Goal: Communication & Community: Answer question/provide support

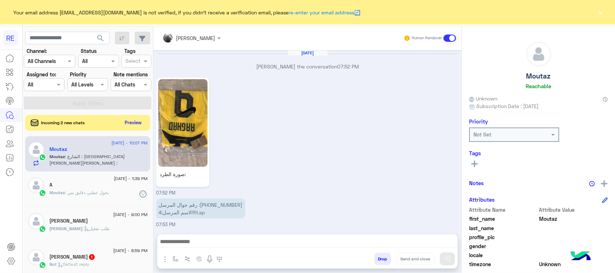
scroll to position [700, 0]
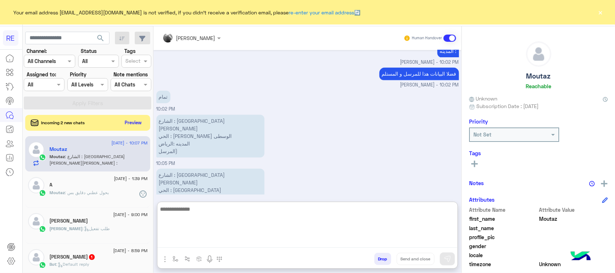
click at [273, 244] on textarea at bounding box center [308, 226] width 300 height 43
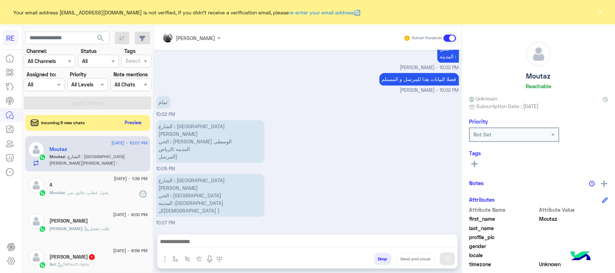
click at [332, 173] on div "الشارع : شارع الأمير [PERSON_NAME] [PERSON_NAME] : [PERSON_NAME] الوسطى المدينه…" at bounding box center [307, 145] width 303 height 54
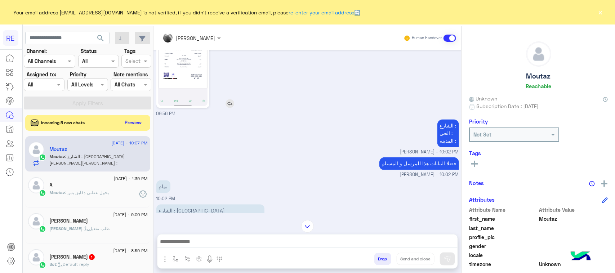
click at [188, 106] on img at bounding box center [182, 63] width 49 height 88
click at [164, 262] on img "button" at bounding box center [165, 259] width 9 height 9
click at [181, 231] on span "Attachements" at bounding box center [190, 229] width 36 height 8
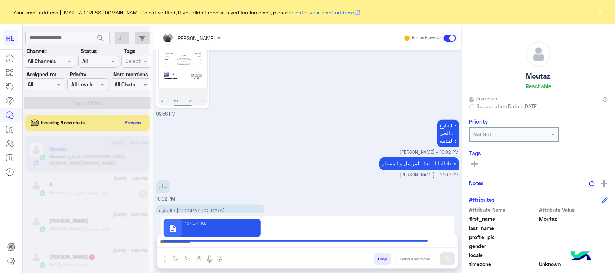
type textarea "**********"
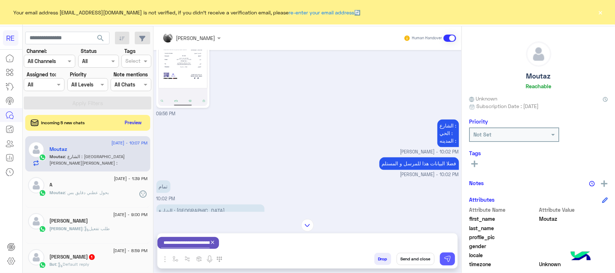
click at [447, 259] on img at bounding box center [447, 259] width 7 height 7
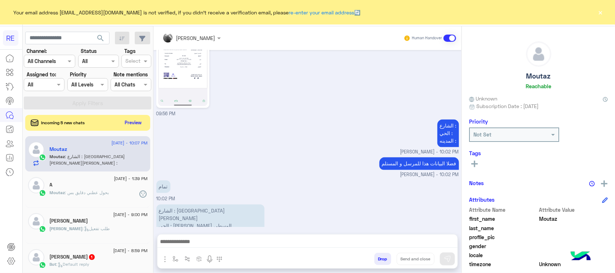
scroll to position [698, 0]
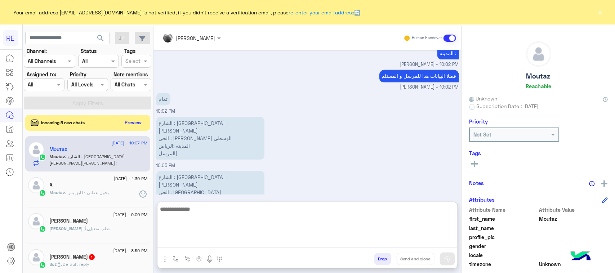
click at [344, 242] on textarea at bounding box center [308, 226] width 300 height 43
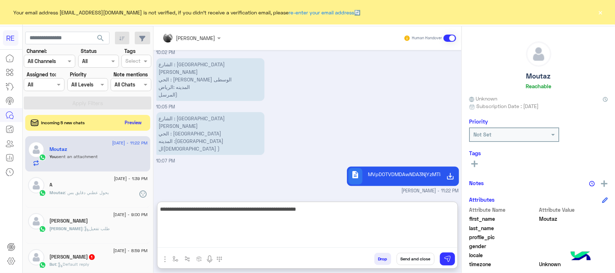
type textarea "**********"
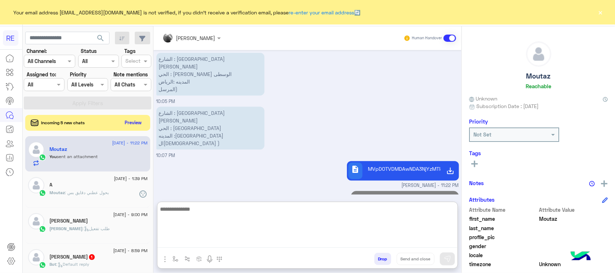
scroll to position [792, 0]
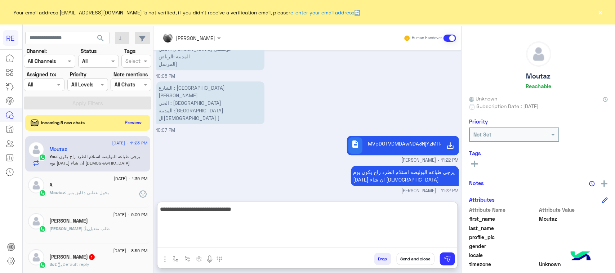
type textarea "**********"
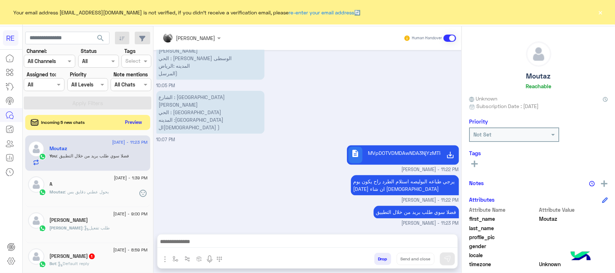
scroll to position [783, 0]
click at [133, 124] on button "Preview" at bounding box center [134, 123] width 22 height 10
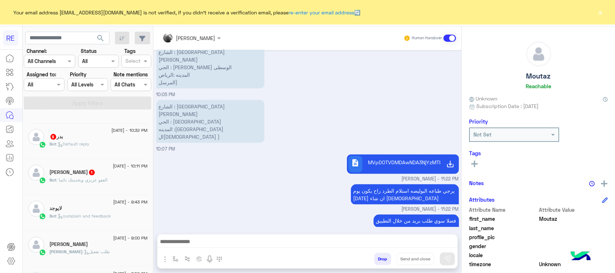
scroll to position [0, 0]
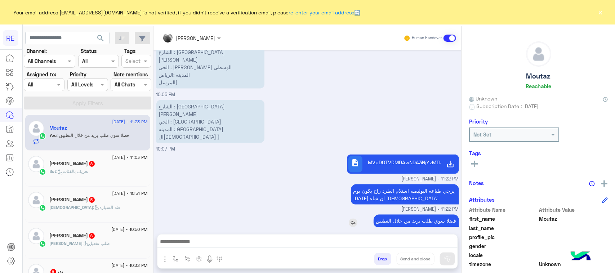
click at [429, 215] on p "فضلا سوي طلب بريد من خلال التطبيق" at bounding box center [416, 221] width 85 height 13
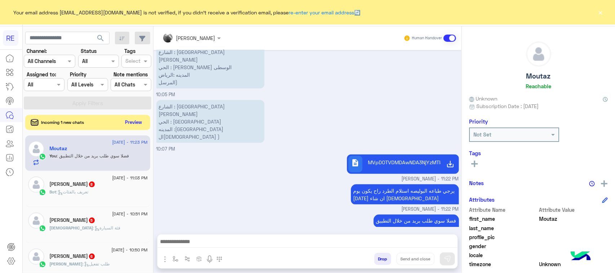
click at [127, 121] on button "Preview" at bounding box center [134, 123] width 22 height 10
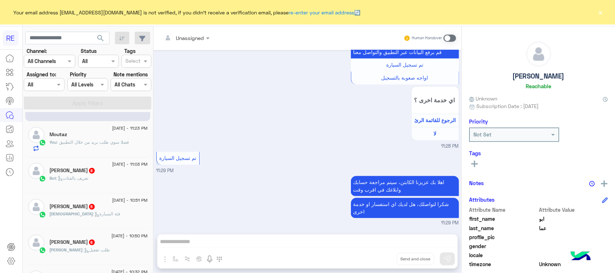
scroll to position [45, 0]
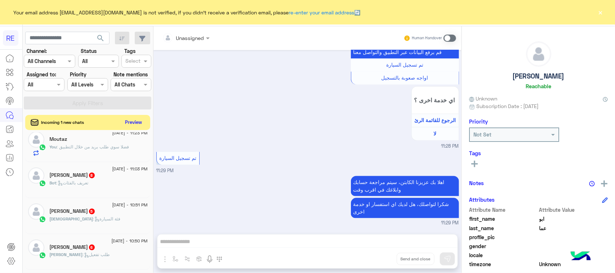
click at [136, 119] on button "Preview" at bounding box center [134, 123] width 22 height 10
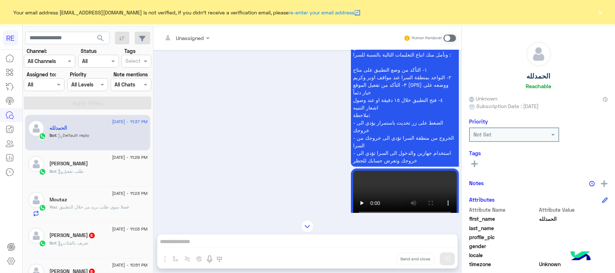
scroll to position [1399, 0]
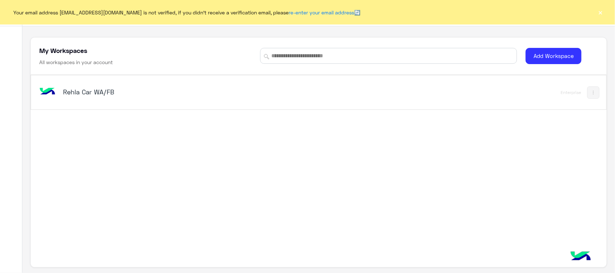
click at [83, 94] on h5 "Rehla Car WA/FB" at bounding box center [164, 92] width 202 height 9
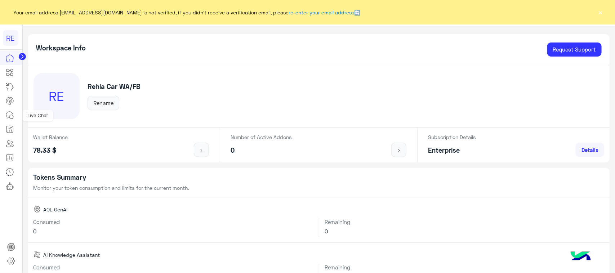
click at [6, 113] on icon at bounding box center [9, 115] width 9 height 9
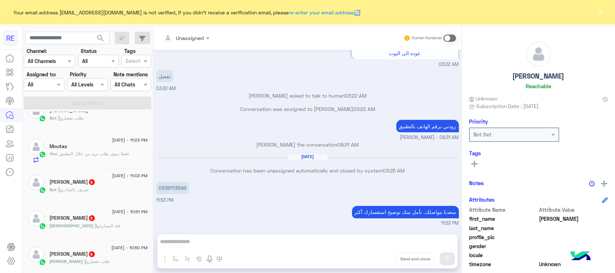
scroll to position [90, 0]
click at [104, 261] on span ": طلب تفعيل" at bounding box center [96, 260] width 27 height 5
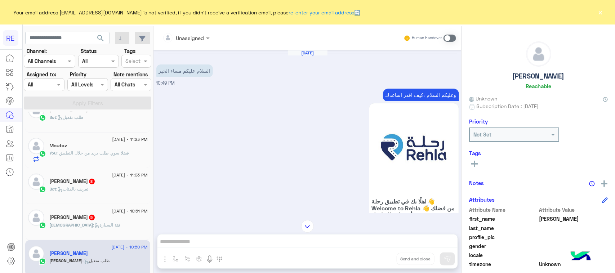
click at [399, 91] on p "وعليكم السلام ،كيف اقدر اساعدك" at bounding box center [421, 95] width 76 height 13
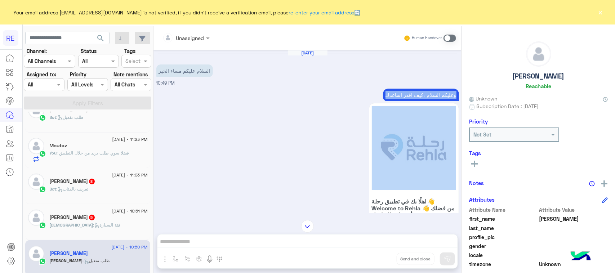
click at [399, 91] on p "وعليكم السلام ،كيف اقدر اساعدك" at bounding box center [421, 95] width 76 height 13
copy div "وعليكم السلام ،كيف اقدر اساعدك"
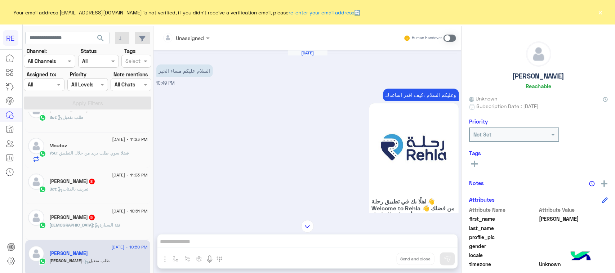
click at [341, 239] on div "Unassigned Human Handover Sep 11, 2025 السلام عليكم مساء الخير 10:49 PM وعليكم …" at bounding box center [308, 151] width 308 height 250
click at [455, 37] on span at bounding box center [450, 38] width 13 height 7
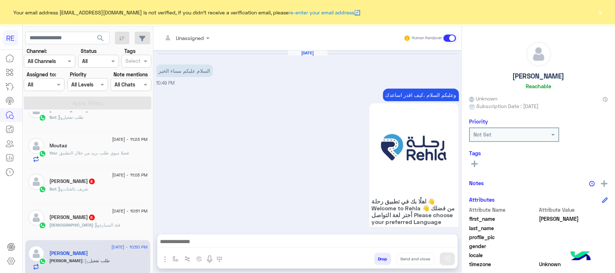
scroll to position [675, 0]
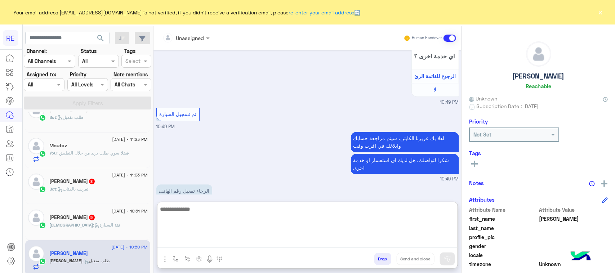
click at [213, 240] on textarea at bounding box center [308, 226] width 300 height 43
paste textarea "**********"
type textarea "**********"
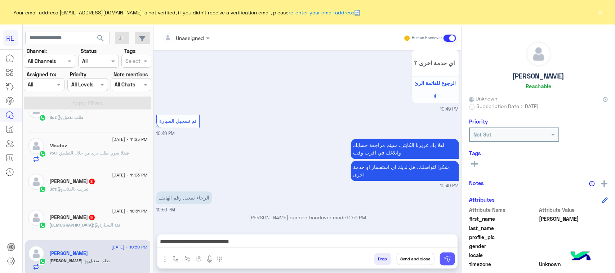
click at [451, 260] on img at bounding box center [447, 259] width 7 height 7
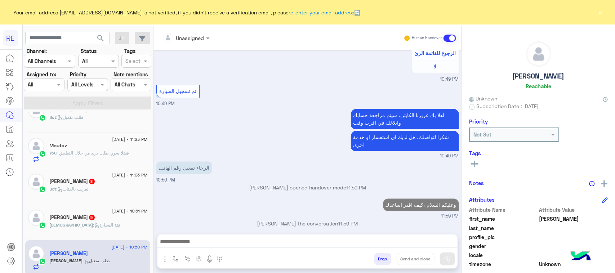
scroll to position [711, 0]
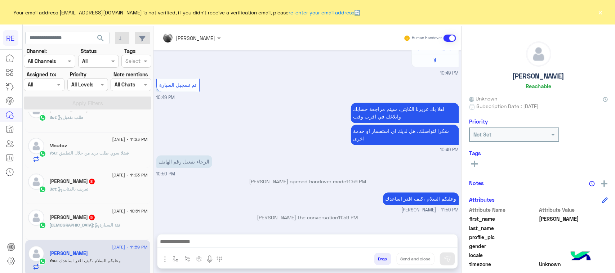
click at [93, 228] on span ": فئة السيارة" at bounding box center [106, 224] width 27 height 5
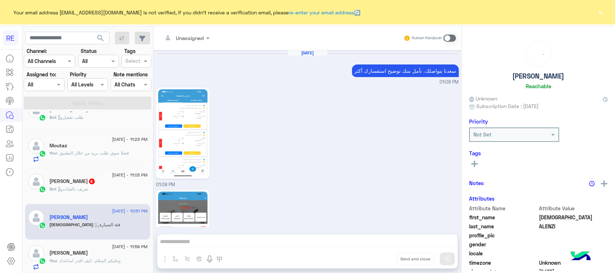
scroll to position [704, 0]
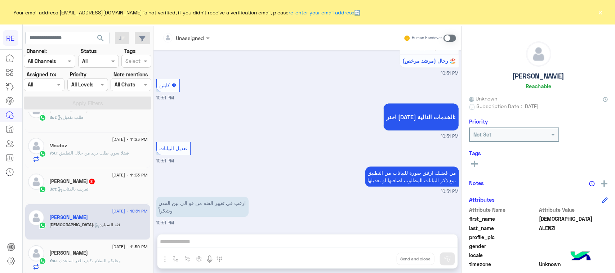
click at [452, 36] on span at bounding box center [450, 38] width 13 height 7
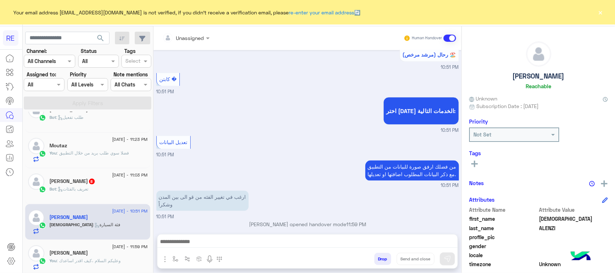
scroll to position [717, 0]
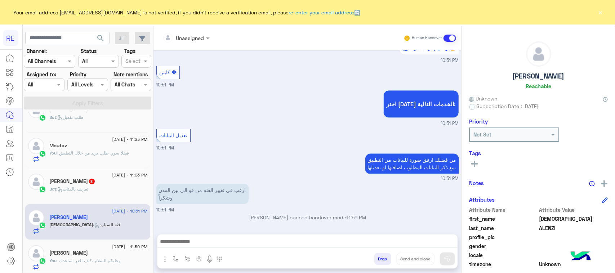
click at [256, 233] on div "Unassigned Human Handover Jul 25, 2025 سعدنا بتواصلك، نأمل منك توضيح استفسارك أ…" at bounding box center [308, 151] width 308 height 250
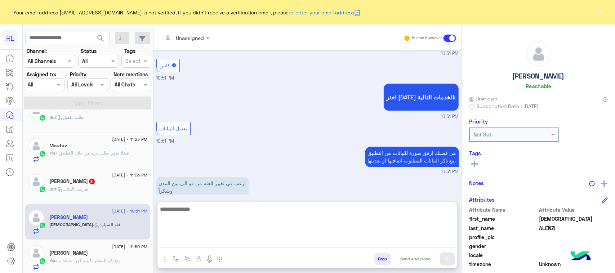
click at [260, 243] on textarea at bounding box center [308, 226] width 300 height 43
paste textarea "**********"
type textarea "**********"
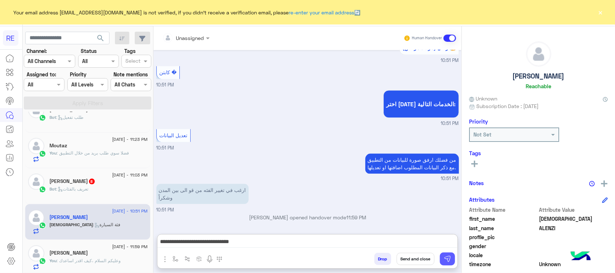
click at [453, 258] on button at bounding box center [447, 259] width 15 height 13
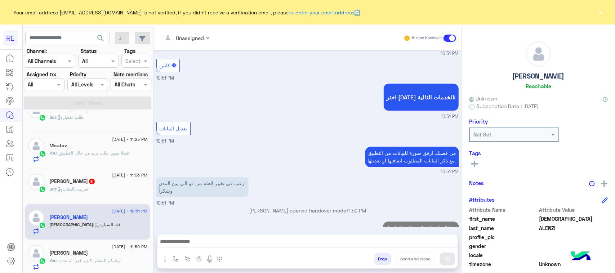
scroll to position [740, 0]
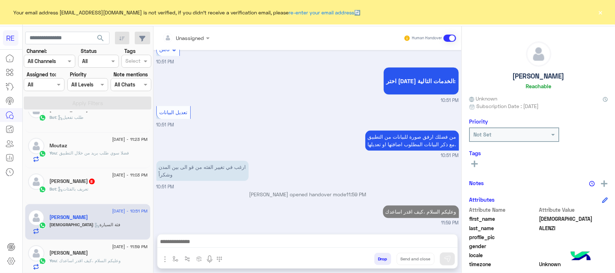
click at [128, 188] on div "Bot : تعريف بالفئات" at bounding box center [99, 192] width 98 height 13
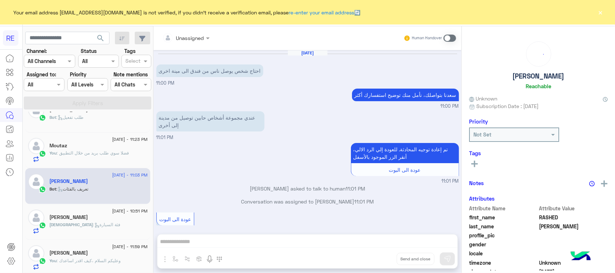
scroll to position [943, 0]
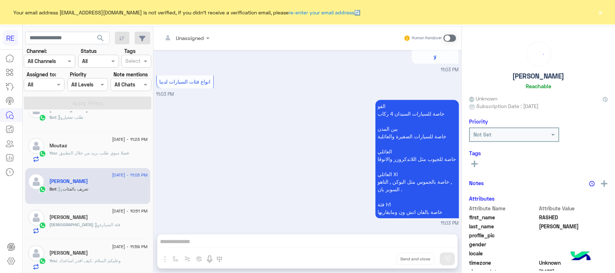
click at [449, 38] on span at bounding box center [450, 38] width 13 height 7
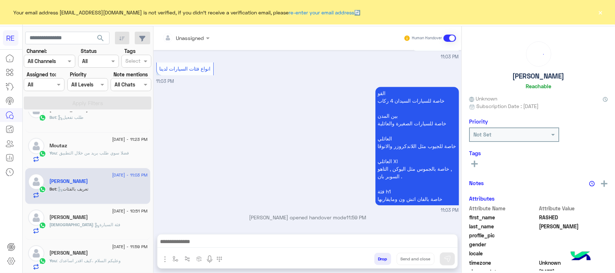
scroll to position [89, 0]
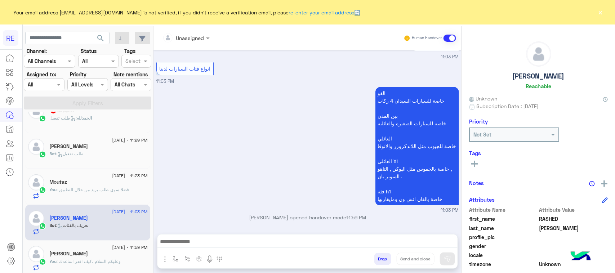
click at [283, 255] on div "Drop Send and close" at bounding box center [343, 261] width 230 height 16
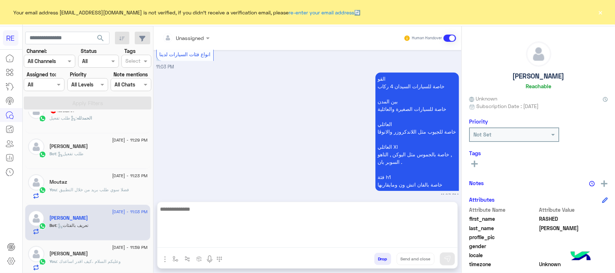
click at [282, 244] on textarea at bounding box center [308, 226] width 300 height 43
paste textarea "**********"
type textarea "**********"
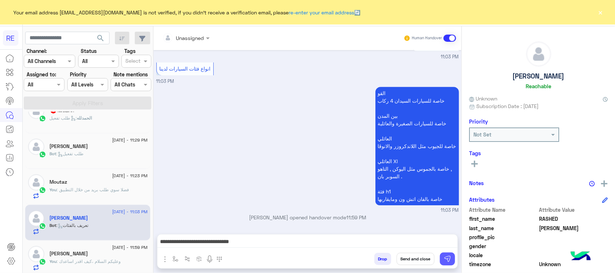
click at [450, 256] on img at bounding box center [447, 259] width 7 height 7
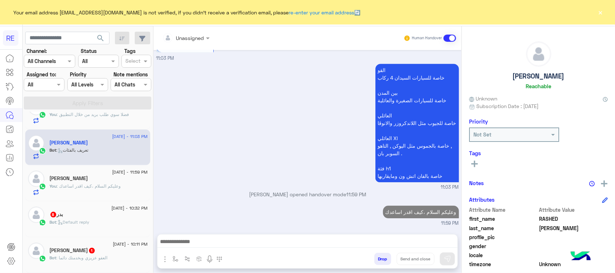
scroll to position [180, 0]
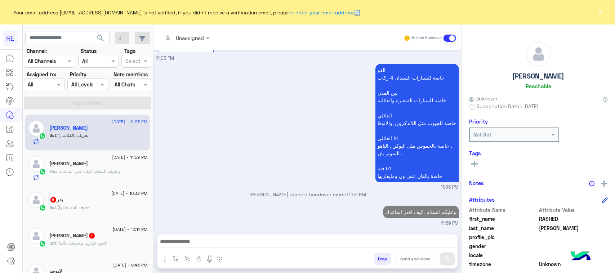
click at [98, 200] on div "بدر 8" at bounding box center [99, 201] width 98 height 8
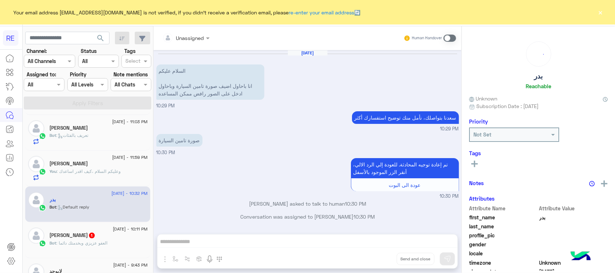
scroll to position [839, 0]
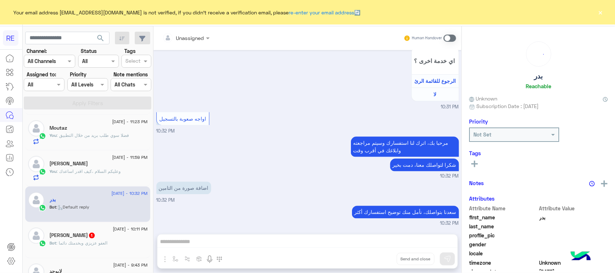
click at [279, 243] on div "Unassigned Human Handover Sep 11, 2025 السلام عليكم انا باحاول اضيف صورة تامين …" at bounding box center [308, 151] width 308 height 250
click at [448, 40] on span at bounding box center [450, 38] width 13 height 7
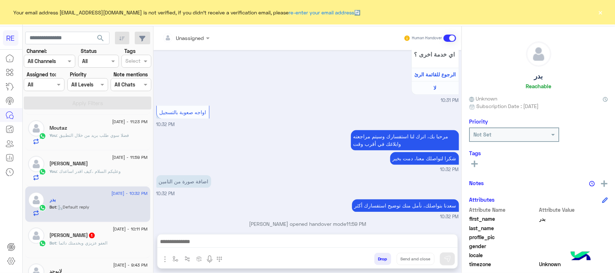
scroll to position [853, 0]
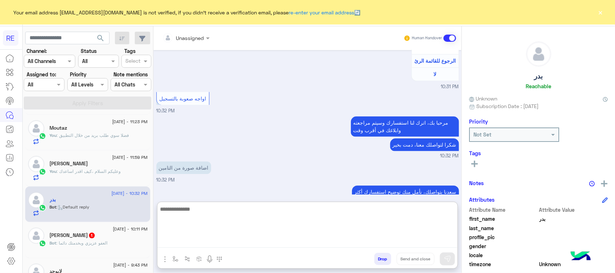
paste textarea "**********"
type textarea "**********"
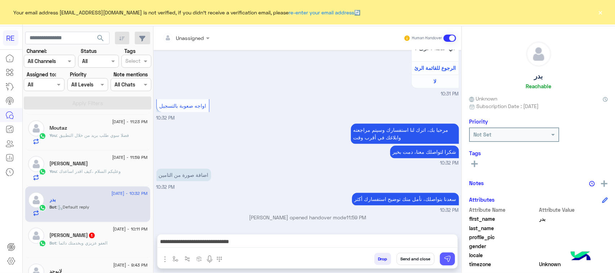
click at [443, 257] on button at bounding box center [447, 259] width 15 height 13
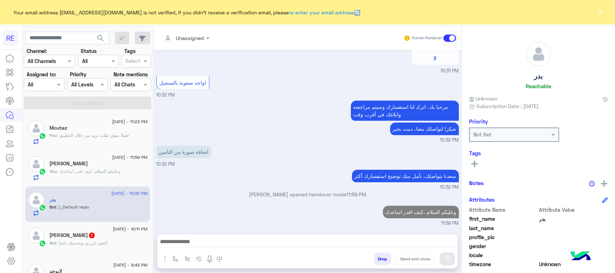
click at [97, 237] on div "احمد القحطاني 1" at bounding box center [99, 237] width 98 height 8
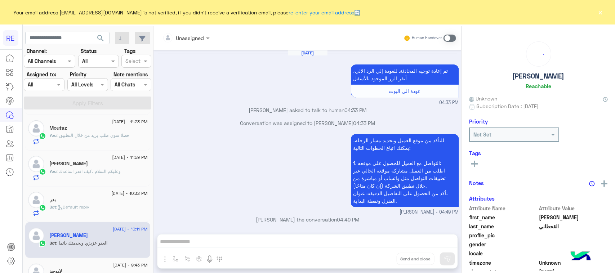
scroll to position [685, 0]
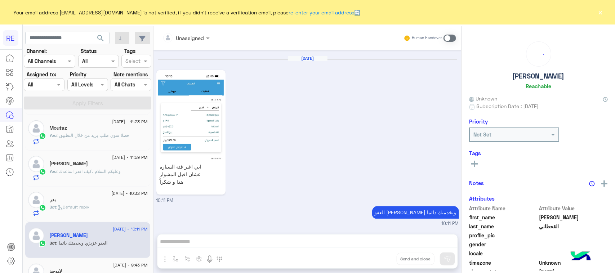
click at [448, 37] on span at bounding box center [450, 38] width 13 height 7
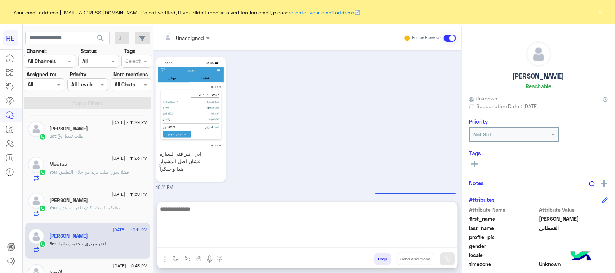
click at [293, 241] on textarea at bounding box center [308, 226] width 300 height 43
paste textarea "**********"
type textarea "**********"
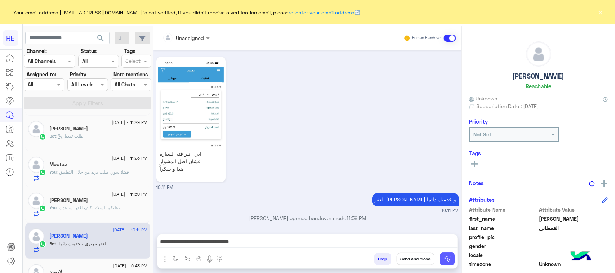
click at [446, 260] on img at bounding box center [447, 259] width 7 height 7
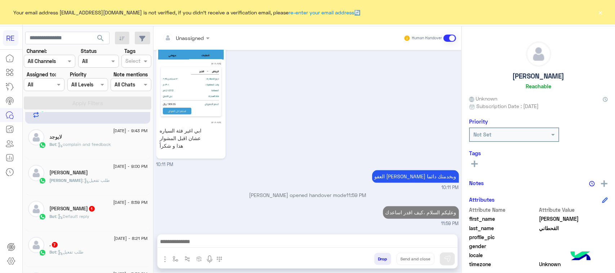
click at [103, 182] on div "خالد : طلب تفعيل" at bounding box center [99, 183] width 98 height 13
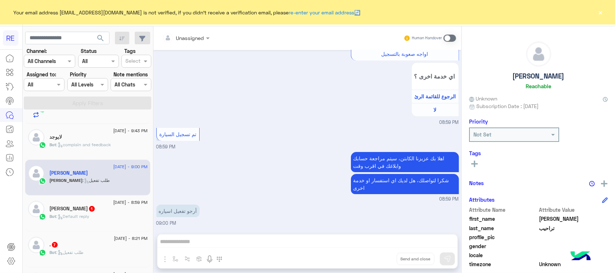
scroll to position [315, 0]
click at [447, 37] on span at bounding box center [450, 38] width 13 height 7
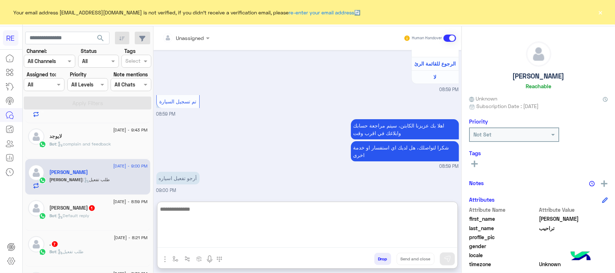
click at [206, 246] on textarea at bounding box center [308, 226] width 300 height 43
paste textarea "**********"
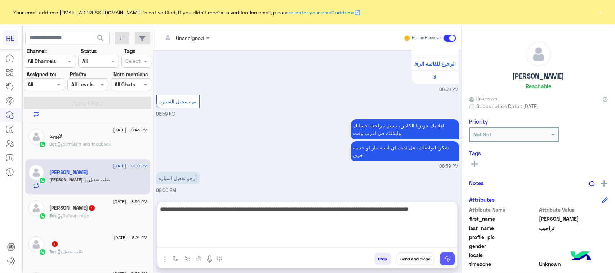
type textarea "**********"
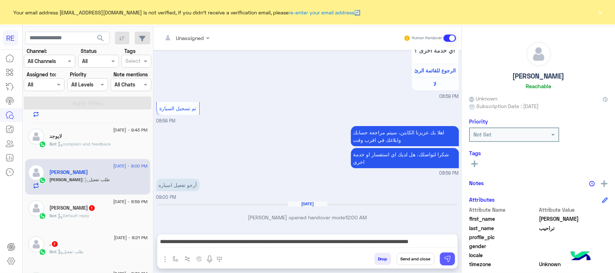
click at [453, 262] on button at bounding box center [447, 259] width 15 height 13
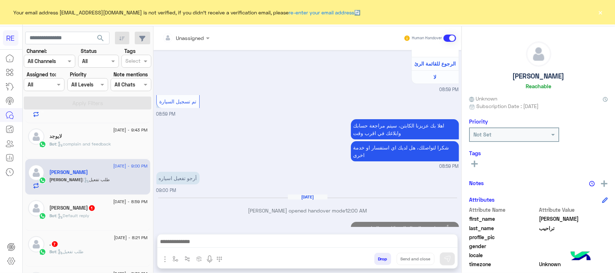
scroll to position [1189, 0]
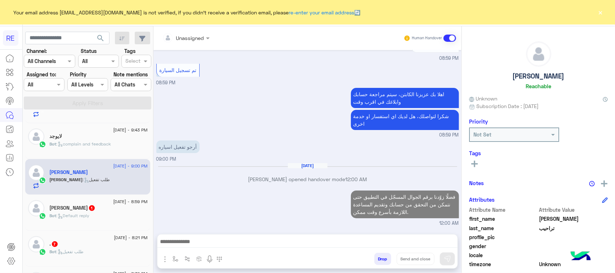
click at [98, 212] on div "ابو ايلان 1" at bounding box center [99, 209] width 98 height 8
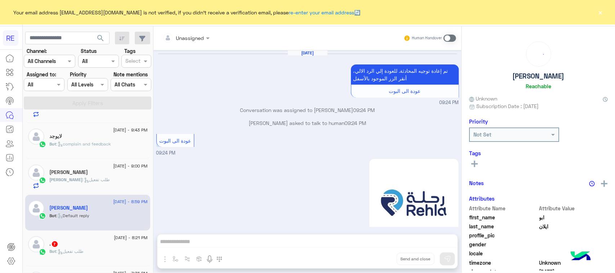
scroll to position [534, 0]
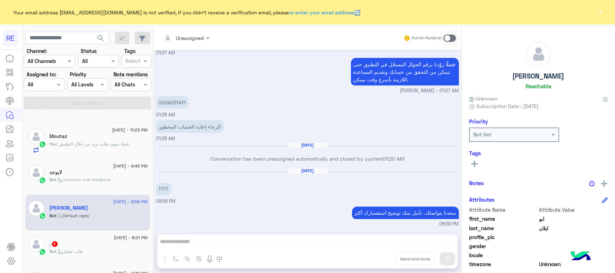
click at [235, 243] on div "Unassigned Human Handover Sep 6, 2025 تم إعادة توجيه المحادثة. للعودة إلي الرد …" at bounding box center [308, 151] width 308 height 250
drag, startPoint x: 162, startPoint y: 102, endPoint x: 199, endPoint y: 105, distance: 38.0
click at [199, 105] on div "0534251411 01:28 AM" at bounding box center [307, 106] width 303 height 24
copy p "534251411"
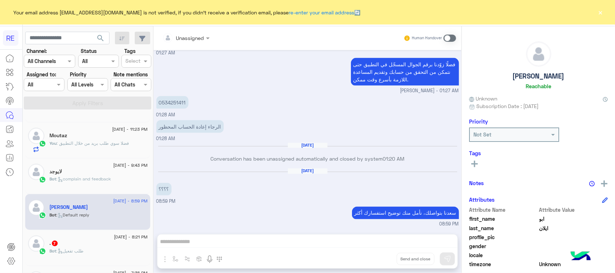
click at [213, 243] on div "Unassigned Human Handover Sep 6, 2025 تم إعادة توجيه المحادثة. للعودة إلي الرد …" at bounding box center [308, 151] width 308 height 250
click at [451, 36] on span at bounding box center [450, 38] width 13 height 7
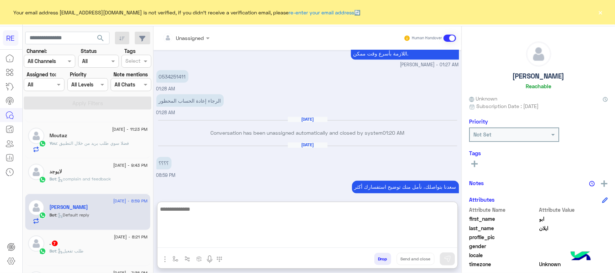
click at [224, 239] on textarea at bounding box center [308, 226] width 300 height 43
type textarea "**********"
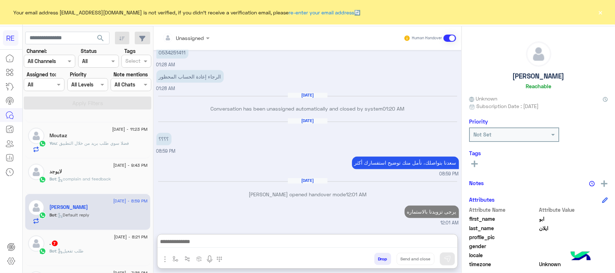
scroll to position [598, 0]
click at [83, 254] on span ": طلب تفعيل" at bounding box center [70, 250] width 27 height 5
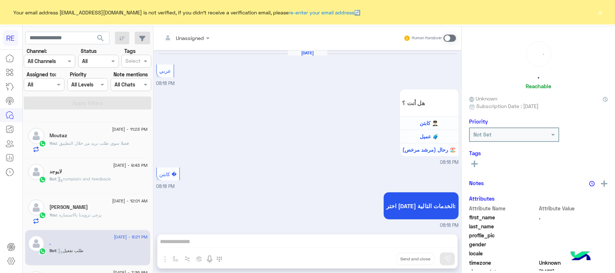
scroll to position [897, 0]
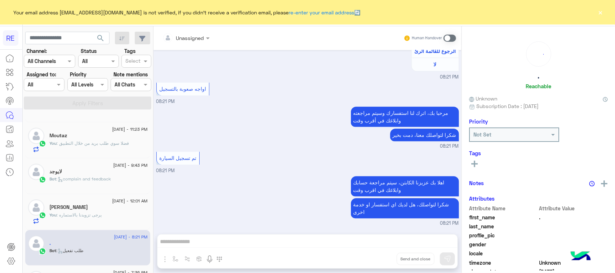
click at [452, 40] on span at bounding box center [450, 38] width 13 height 7
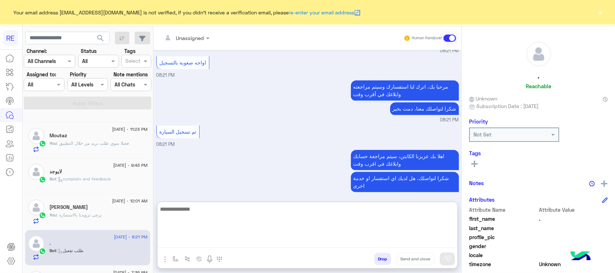
click at [203, 247] on textarea at bounding box center [308, 226] width 300 height 43
paste textarea "*********"
click at [263, 217] on textarea "*********" at bounding box center [308, 226] width 300 height 43
paste textarea "**********"
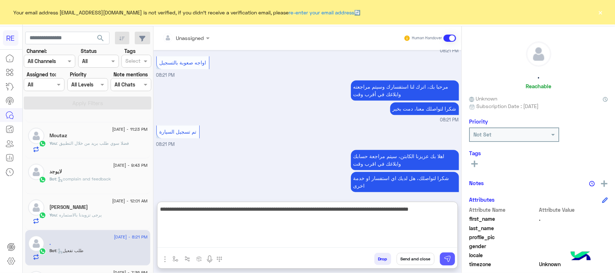
type textarea "**********"
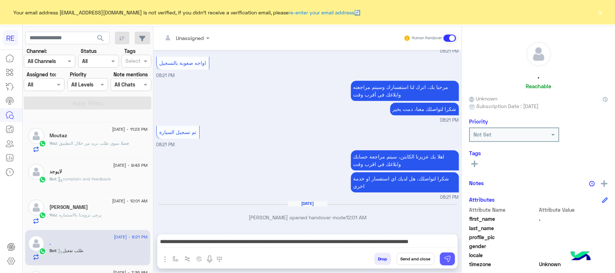
click at [451, 260] on button at bounding box center [447, 259] width 15 height 13
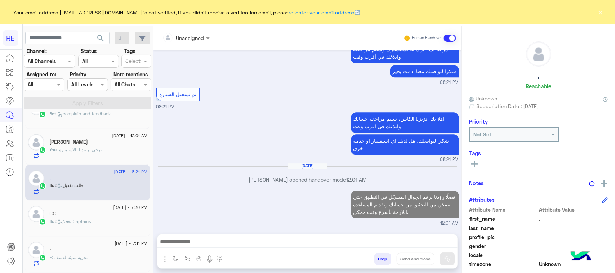
scroll to position [406, 0]
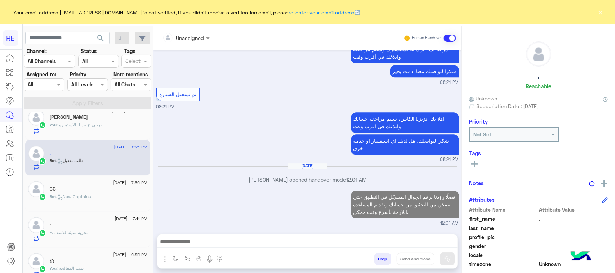
click at [105, 205] on div "Bot : New Captains" at bounding box center [99, 200] width 98 height 13
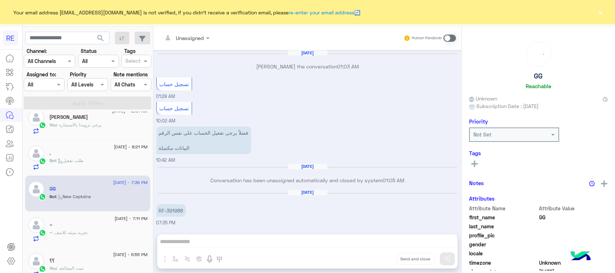
scroll to position [855, 0]
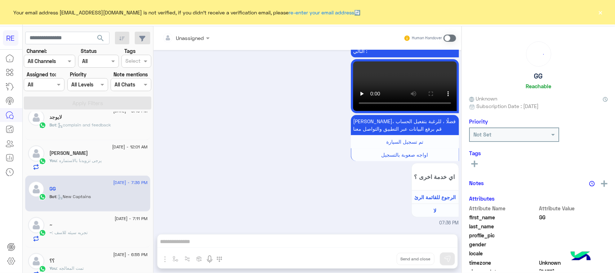
drag, startPoint x: 217, startPoint y: 243, endPoint x: 336, endPoint y: 110, distance: 178.4
click at [217, 243] on div "Unassigned Human Handover Sep 9, 2025 عبير زكريا joined the conversation 01:03 …" at bounding box center [308, 151] width 308 height 250
click at [456, 35] on label at bounding box center [450, 38] width 13 height 7
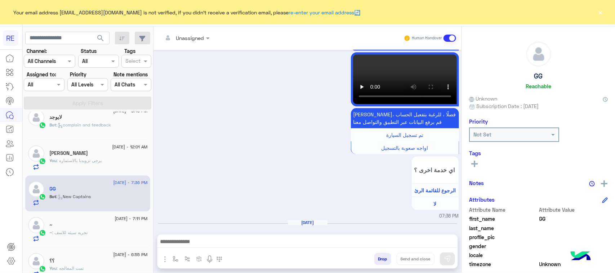
scroll to position [881, 0]
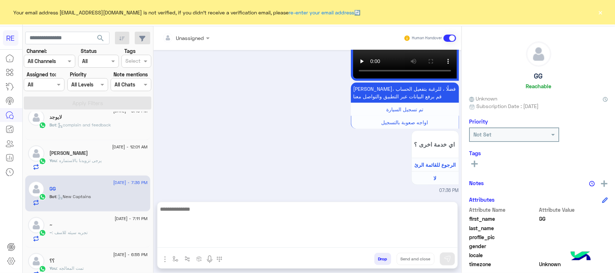
click at [204, 247] on textarea at bounding box center [308, 226] width 300 height 43
paste textarea "**********"
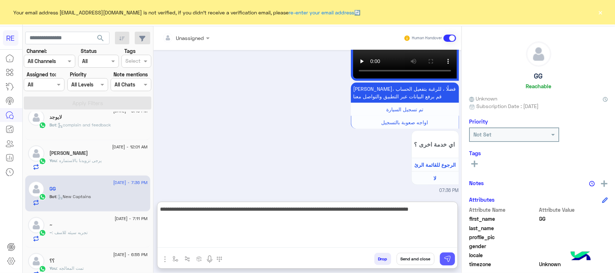
type textarea "**********"
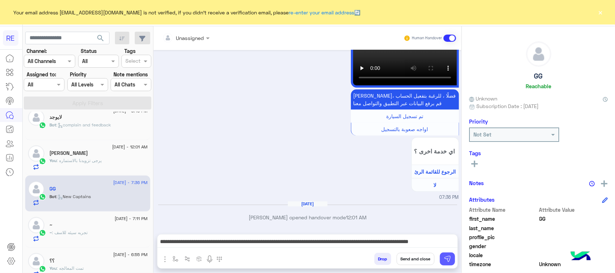
click at [449, 264] on button at bounding box center [447, 259] width 15 height 13
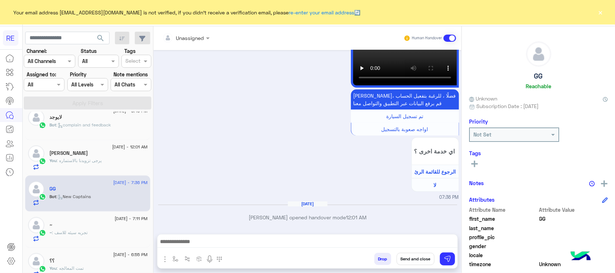
scroll to position [919, 0]
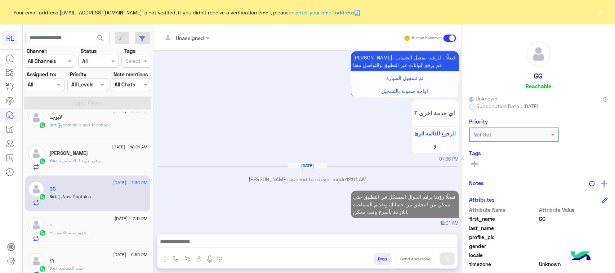
click at [125, 247] on div "11 September - 7:11 PM ~ ~ : تجربه سيئه للاسف" at bounding box center [87, 230] width 125 height 36
click at [91, 219] on div "11 September - 7:11 PM ~ ~ : تجربه سيئه للاسف" at bounding box center [87, 230] width 125 height 36
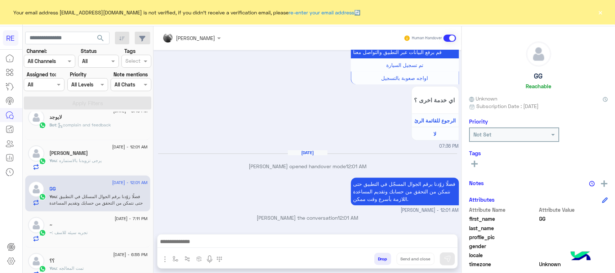
scroll to position [451, 0]
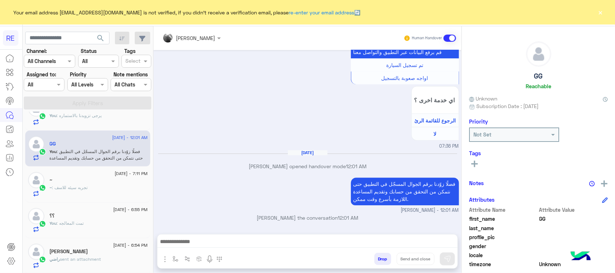
click at [96, 177] on div "[DATE] - 7:11 PM" at bounding box center [99, 174] width 98 height 5
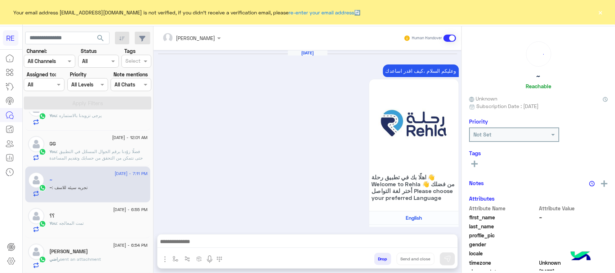
scroll to position [768, 0]
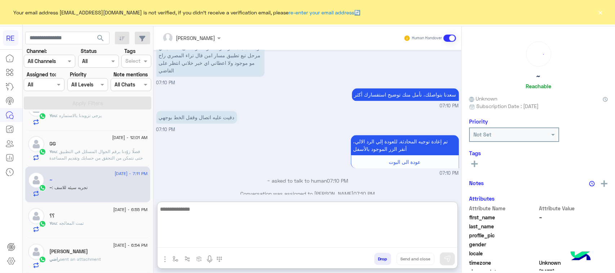
click at [207, 242] on textarea at bounding box center [308, 226] width 300 height 43
type textarea "*"
type textarea "**********"
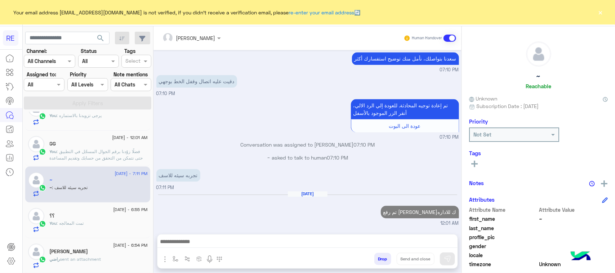
scroll to position [823, 0]
click at [89, 256] on div "[PERSON_NAME]" at bounding box center [99, 253] width 98 height 8
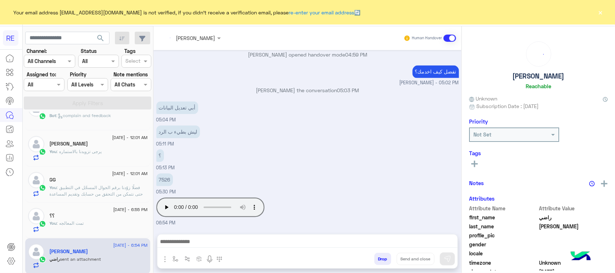
scroll to position [451, 0]
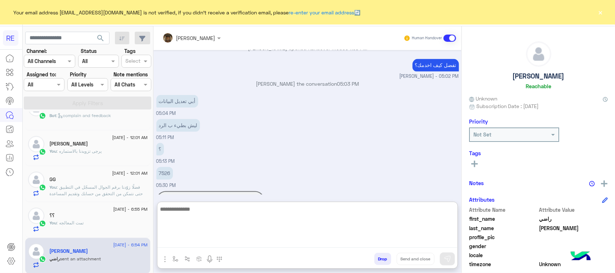
click at [233, 238] on textarea at bounding box center [308, 226] width 300 height 43
paste textarea "**********"
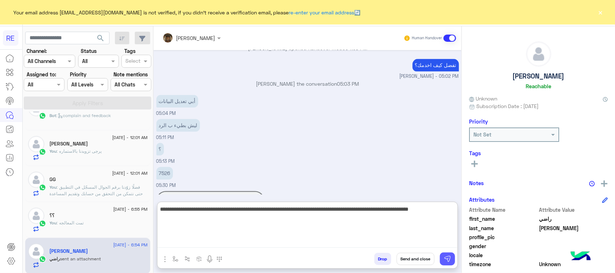
type textarea "**********"
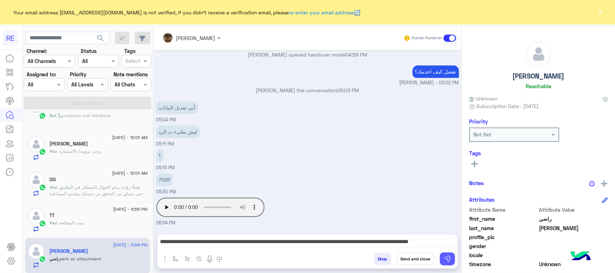
click at [445, 256] on img at bounding box center [447, 259] width 7 height 7
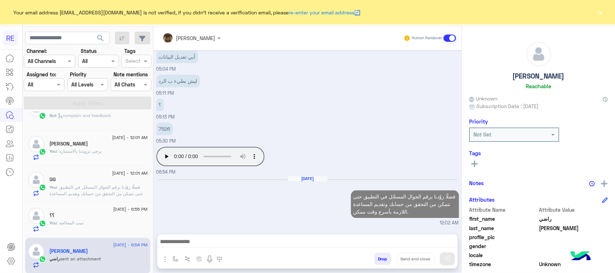
scroll to position [541, 0]
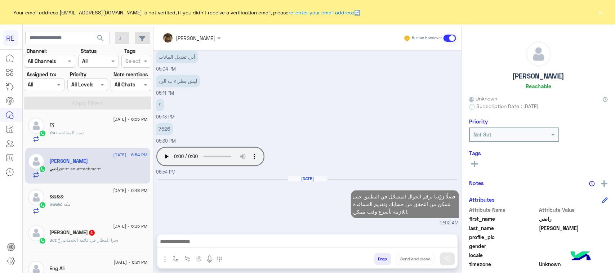
click at [92, 202] on div "&&&&" at bounding box center [99, 198] width 98 height 8
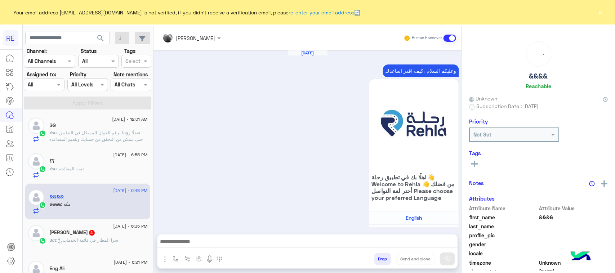
scroll to position [846, 0]
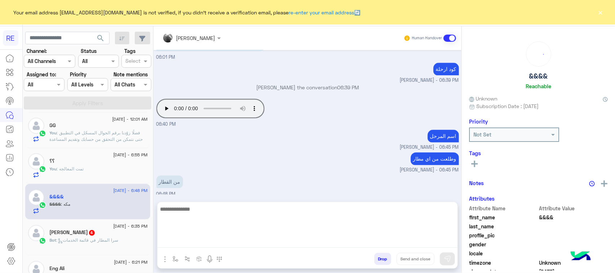
click at [199, 240] on textarea at bounding box center [308, 226] width 300 height 43
type textarea "********"
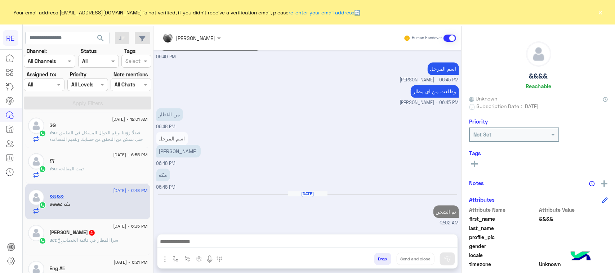
scroll to position [0, 0]
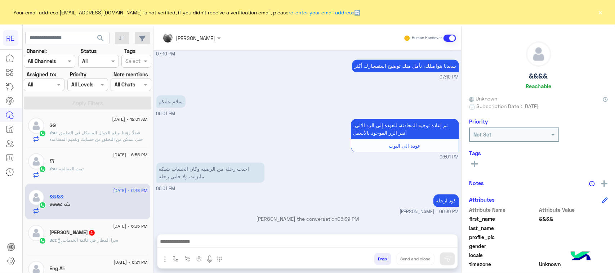
click at [125, 244] on div "Bot : سرا المطار في قائمة الخدمات" at bounding box center [99, 244] width 98 height 13
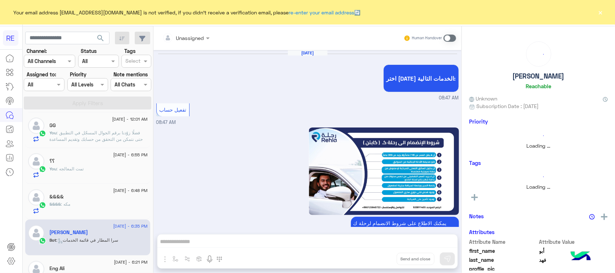
scroll to position [1229, 0]
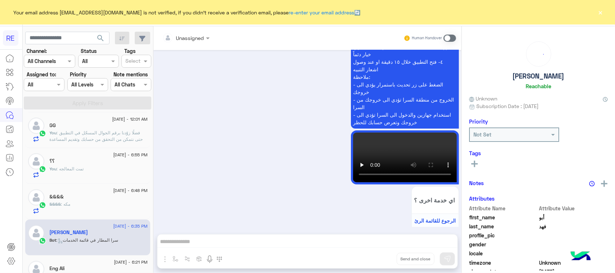
click at [257, 240] on div "Unassigned Human Handover Sep 9, 2025 اختر احد الخدمات التالية: 08:47 AM تفعيل …" at bounding box center [308, 151] width 308 height 250
click at [451, 35] on span at bounding box center [450, 38] width 13 height 7
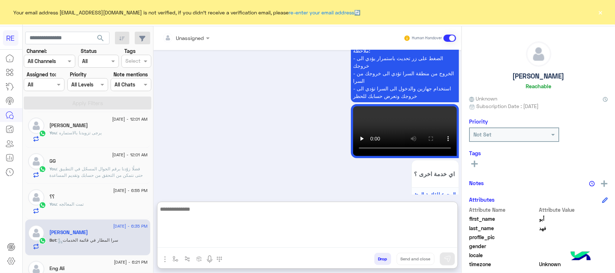
click at [280, 242] on textarea at bounding box center [308, 226] width 300 height 43
paste textarea "**********"
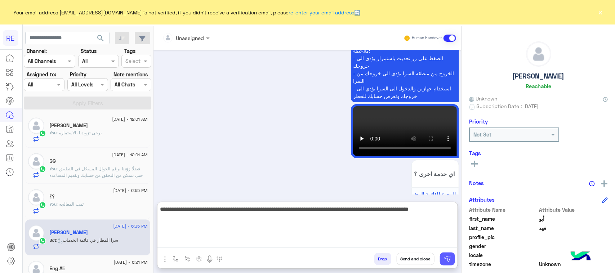
type textarea "**********"
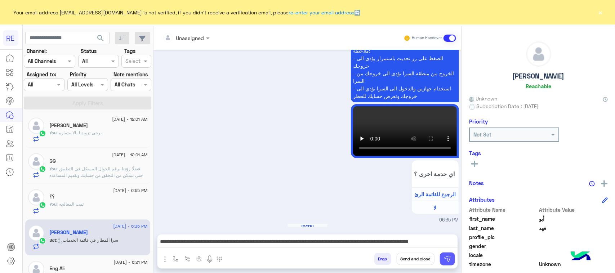
click at [445, 260] on img at bounding box center [447, 259] width 7 height 7
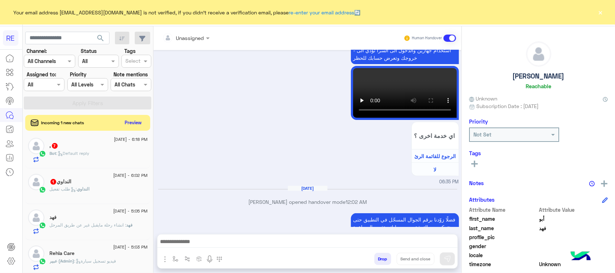
scroll to position [1306, 0]
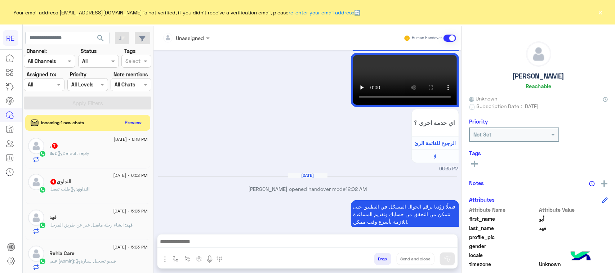
click at [114, 120] on div "Incoming 1 new chats Preview" at bounding box center [87, 123] width 125 height 16
click at [114, 147] on div ", 7" at bounding box center [99, 147] width 98 height 8
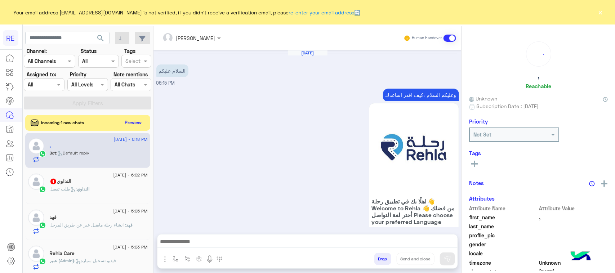
scroll to position [748, 0]
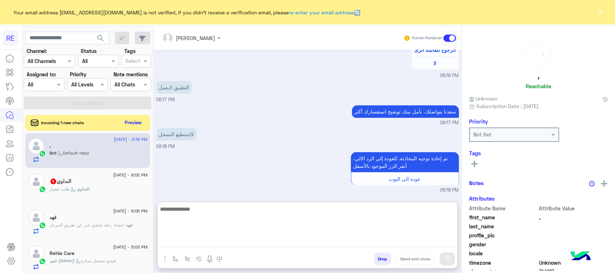
click at [183, 244] on textarea at bounding box center [308, 226] width 300 height 43
paste textarea "**********"
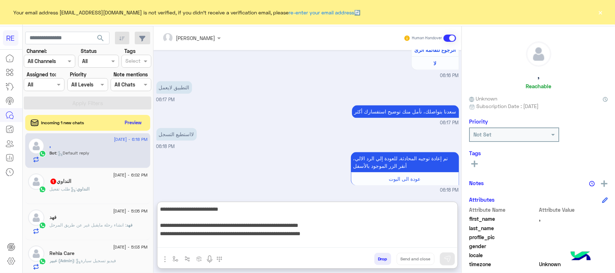
scroll to position [62, 0]
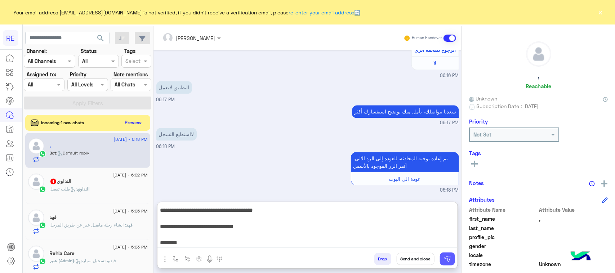
type textarea "**********"
click at [443, 260] on button at bounding box center [447, 259] width 15 height 13
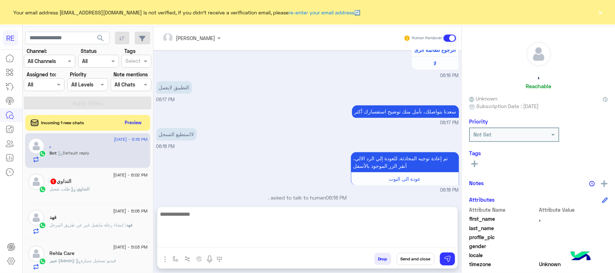
scroll to position [837, 0]
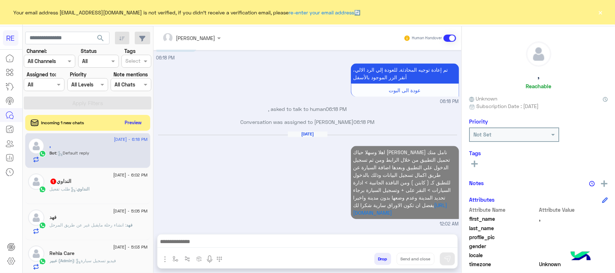
click at [107, 191] on div "النداوي : طلب تفعيل" at bounding box center [99, 192] width 98 height 13
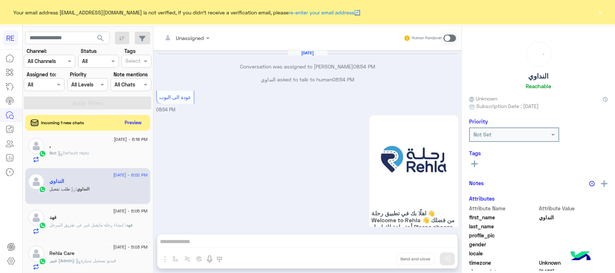
scroll to position [1182, 0]
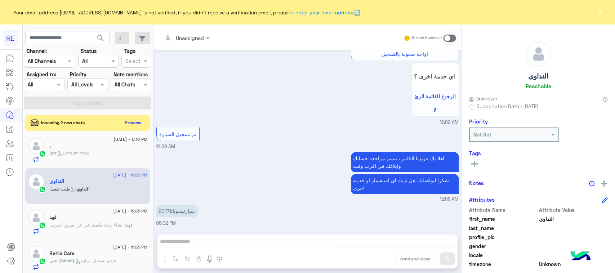
drag, startPoint x: 251, startPoint y: 239, endPoint x: 253, endPoint y: 248, distance: 9.5
click at [253, 248] on div "Unassigned Human Handover Jan 1, 2025 Conversation was assigned to مروه احمد 08…" at bounding box center [308, 151] width 308 height 250
click at [449, 38] on span at bounding box center [450, 38] width 13 height 7
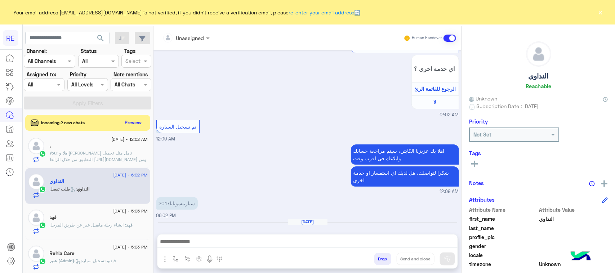
scroll to position [1208, 0]
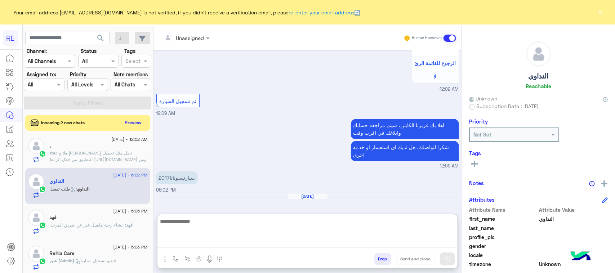
drag, startPoint x: 314, startPoint y: 249, endPoint x: 293, endPoint y: 247, distance: 21.4
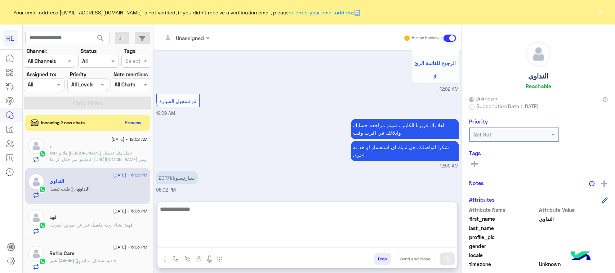
paste textarea "**********"
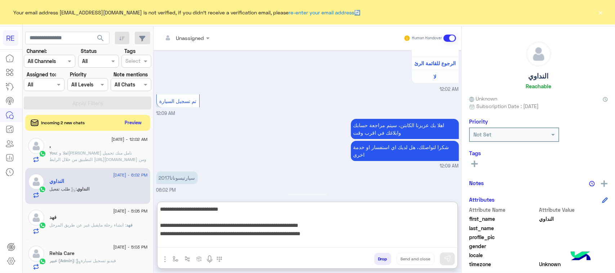
scroll to position [62, 0]
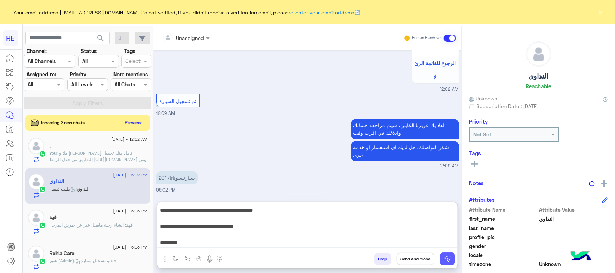
type textarea "**********"
click at [449, 259] on img at bounding box center [447, 259] width 7 height 7
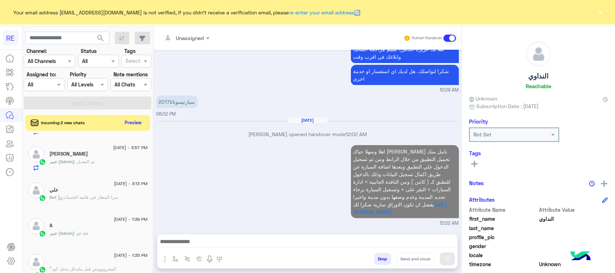
scroll to position [0, 0]
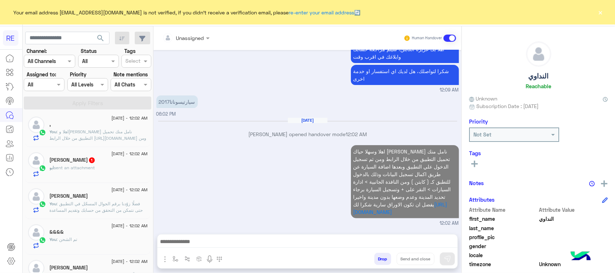
click at [115, 167] on div "ابو sent an attachment" at bounding box center [99, 171] width 98 height 13
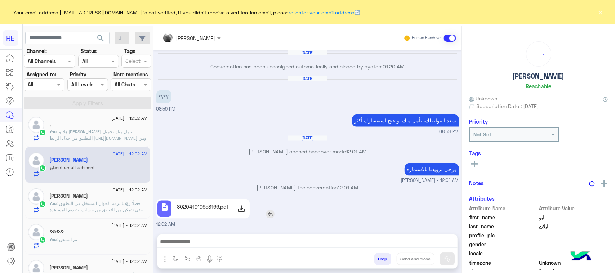
click at [235, 210] on div at bounding box center [241, 209] width 14 height 14
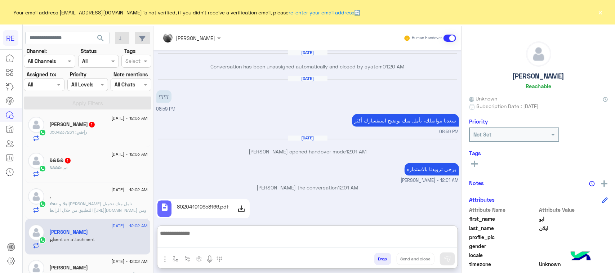
click at [255, 240] on textarea at bounding box center [308, 238] width 300 height 19
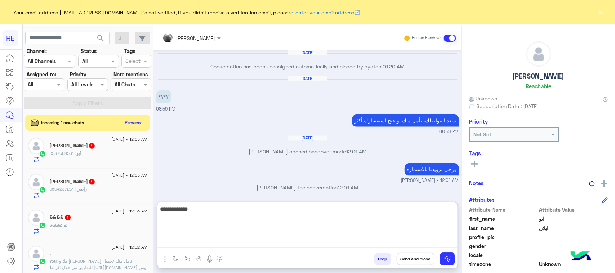
type textarea "**********"
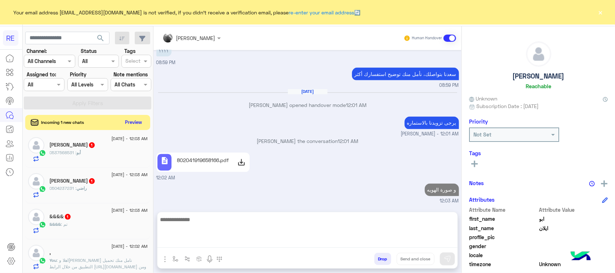
scroll to position [555, 0]
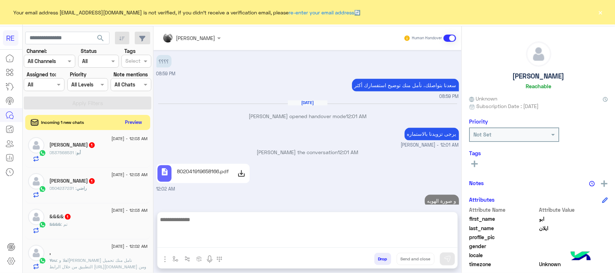
click at [138, 121] on button "Preview" at bounding box center [134, 123] width 22 height 10
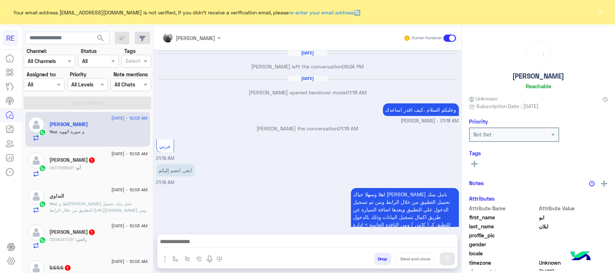
scroll to position [378, 0]
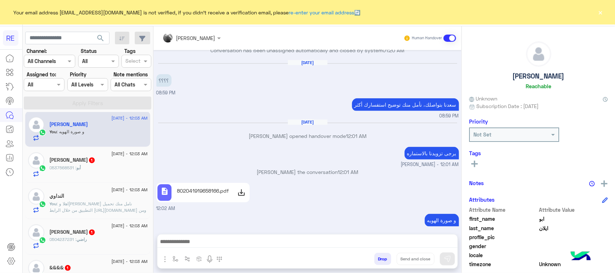
click at [107, 169] on div "أبو : 0537568531" at bounding box center [99, 171] width 98 height 13
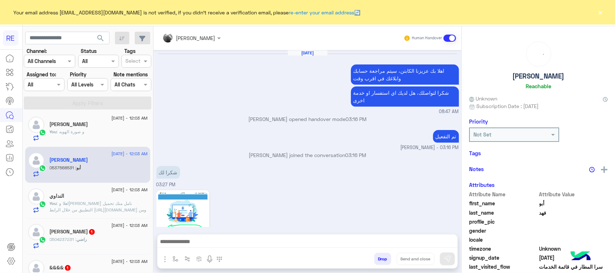
scroll to position [924, 0]
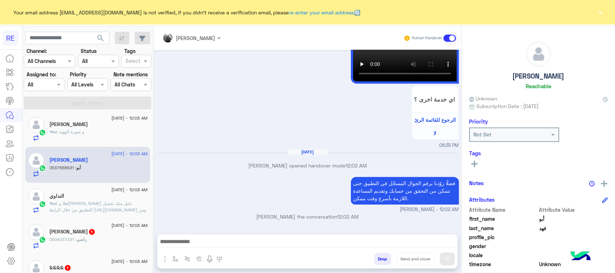
drag, startPoint x: 162, startPoint y: 210, endPoint x: 190, endPoint y: 215, distance: 28.5
click at [190, 228] on div "0537568531" at bounding box center [193, 234] width 75 height 13
copy p "537568531"
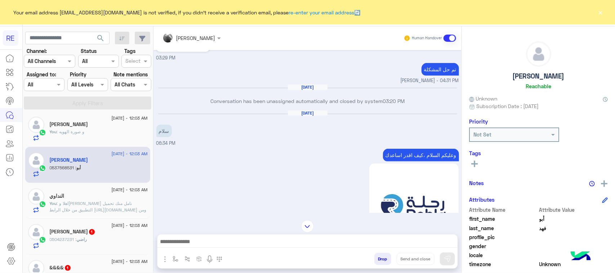
scroll to position [158, 0]
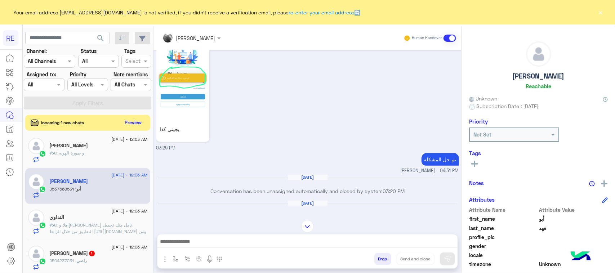
click at [253, 235] on div at bounding box center [308, 244] width 300 height 18
click at [252, 241] on textarea at bounding box center [308, 242] width 300 height 11
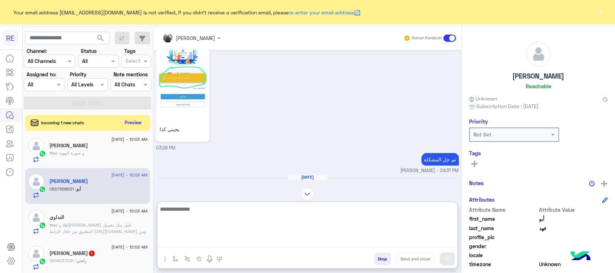
paste textarea "**********"
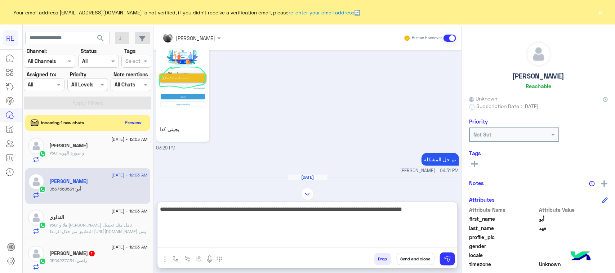
click at [445, 208] on textarea "**********" at bounding box center [308, 226] width 300 height 43
click at [417, 213] on textarea "**********" at bounding box center [308, 226] width 300 height 43
click at [383, 208] on textarea "**********" at bounding box center [308, 226] width 300 height 43
click at [381, 211] on textarea "**********" at bounding box center [308, 226] width 300 height 43
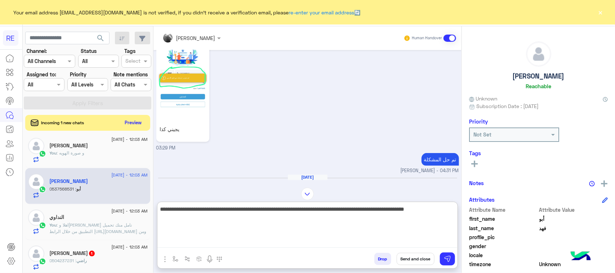
click at [383, 210] on textarea "**********" at bounding box center [308, 226] width 300 height 43
click at [382, 211] on textarea "**********" at bounding box center [308, 226] width 300 height 43
drag, startPoint x: 258, startPoint y: 210, endPoint x: 43, endPoint y: 203, distance: 214.6
click at [43, 203] on mat-drawer-container "search Channel: Channel All Channels Status Channel All Tags Select Assigned to…" at bounding box center [319, 151] width 593 height 250
click at [309, 208] on textarea "**********" at bounding box center [308, 226] width 300 height 43
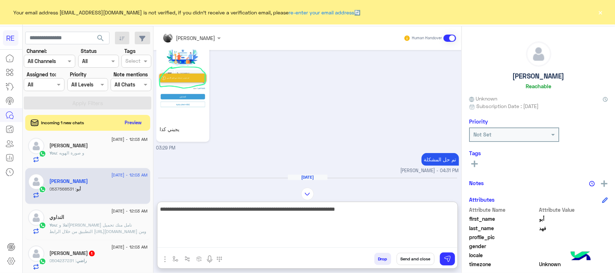
click at [309, 208] on textarea "**********" at bounding box center [308, 226] width 300 height 43
click at [306, 207] on textarea "**********" at bounding box center [308, 226] width 300 height 43
click at [306, 215] on textarea "**********" at bounding box center [308, 226] width 300 height 43
click at [309, 208] on textarea "**********" at bounding box center [308, 226] width 300 height 43
type textarea "**********"
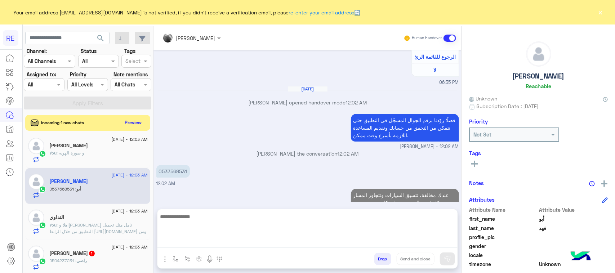
scroll to position [0, 0]
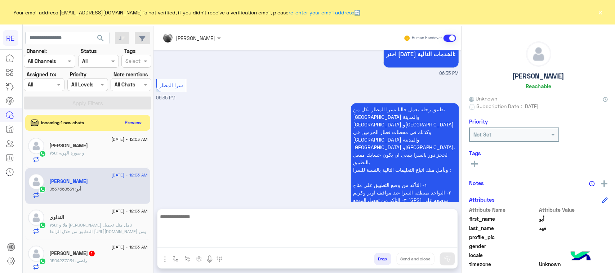
click at [116, 268] on div "راضي : 0504237231" at bounding box center [99, 264] width 98 height 13
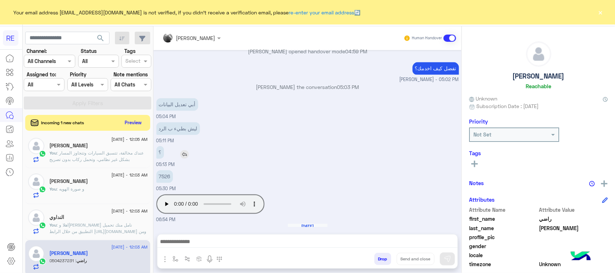
scroll to position [686, 0]
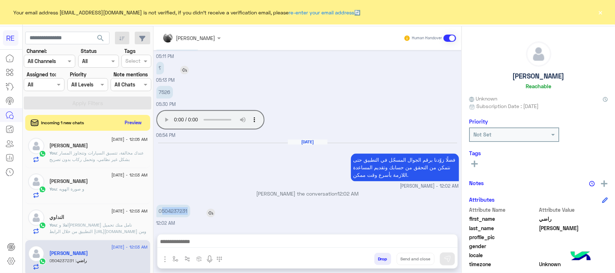
drag, startPoint x: 163, startPoint y: 210, endPoint x: 195, endPoint y: 209, distance: 32.4
click at [195, 209] on div "0504237231" at bounding box center [193, 211] width 75 height 13
copy p "504237231"
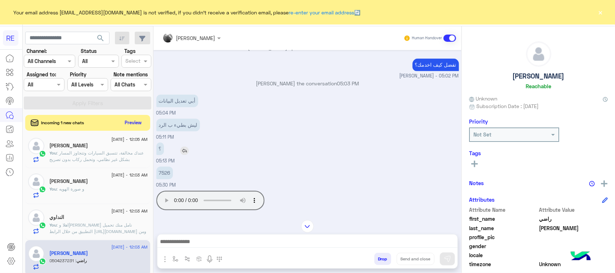
scroll to position [641, 0]
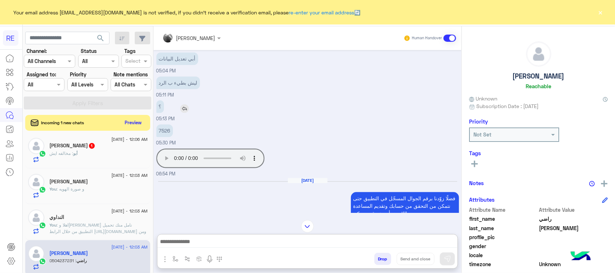
click at [207, 239] on textarea at bounding box center [308, 242] width 300 height 11
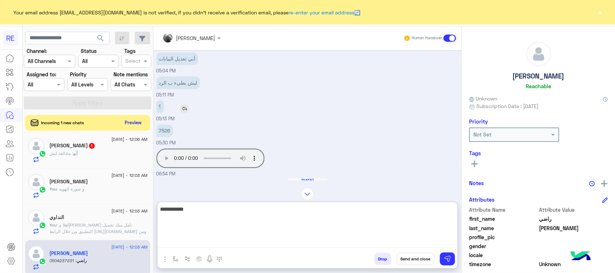
type textarea "**********"
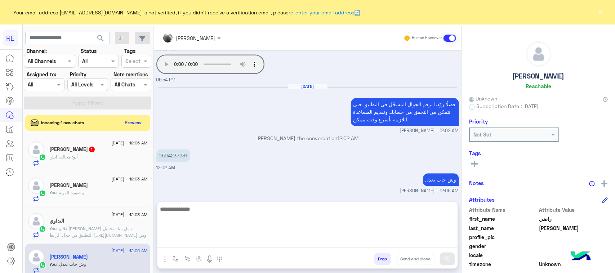
scroll to position [721, 0]
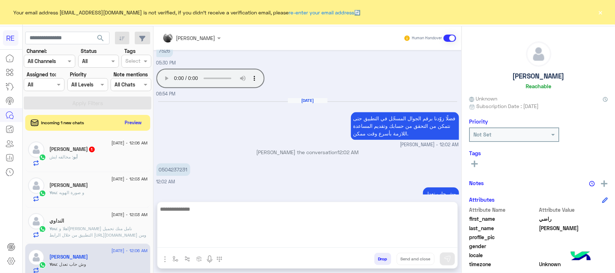
click at [109, 158] on div "أبو : مخالفه ايش" at bounding box center [99, 160] width 98 height 13
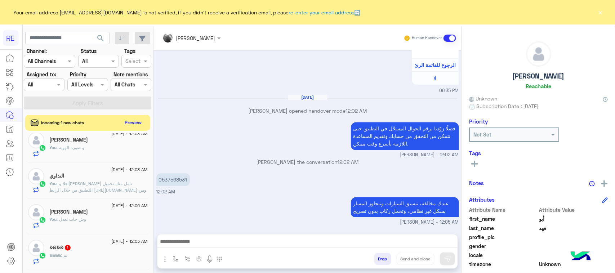
scroll to position [90, 0]
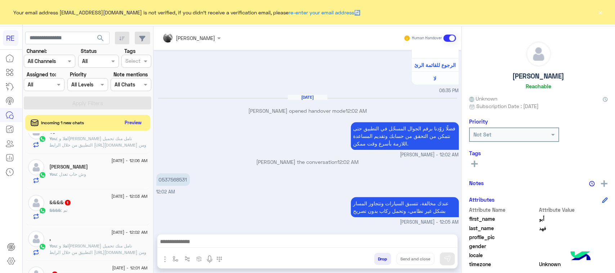
click at [75, 212] on div "&&&& : تم" at bounding box center [99, 213] width 98 height 13
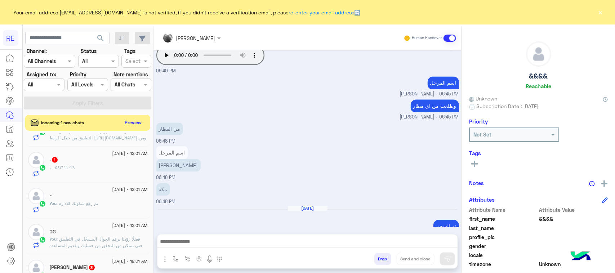
scroll to position [225, 0]
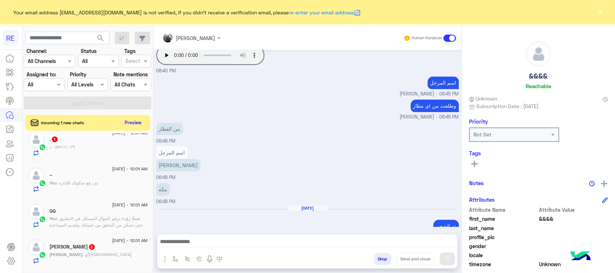
click at [76, 250] on h5 "Eng.Abdulmajeed 3" at bounding box center [73, 247] width 46 height 6
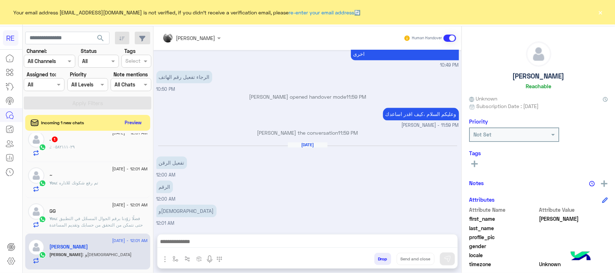
scroll to position [315, 0]
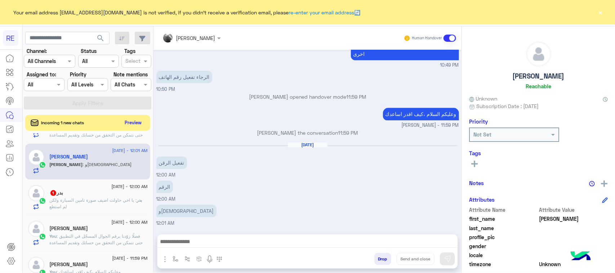
click at [73, 206] on p "بدر : يا اخي حاولت اضيف صورة تامين السيارة ولكن لم استطع" at bounding box center [99, 203] width 98 height 13
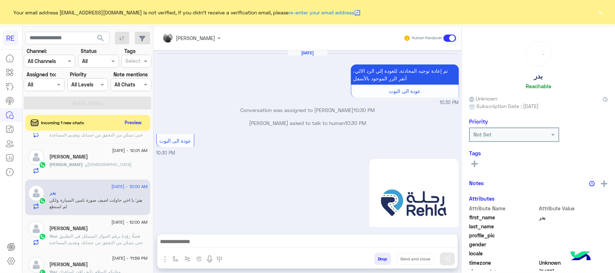
scroll to position [839, 0]
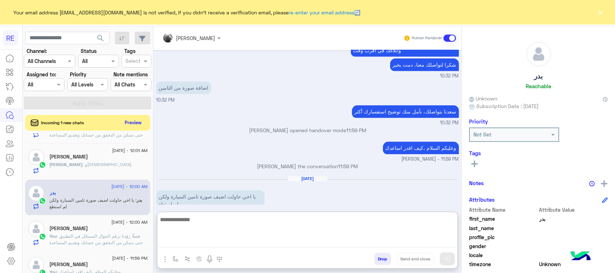
click at [195, 244] on textarea at bounding box center [308, 231] width 300 height 33
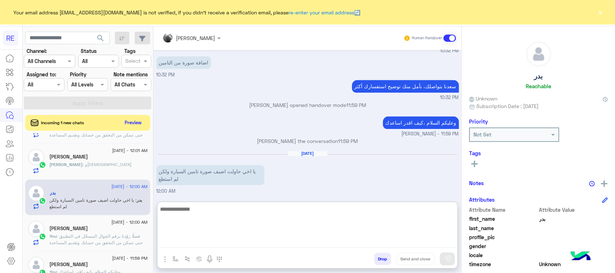
scroll to position [871, 0]
type textarea "*"
type textarea "**********"
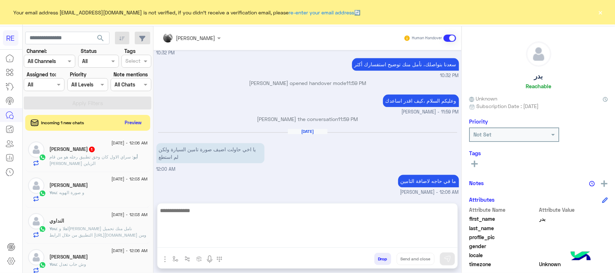
scroll to position [884, 0]
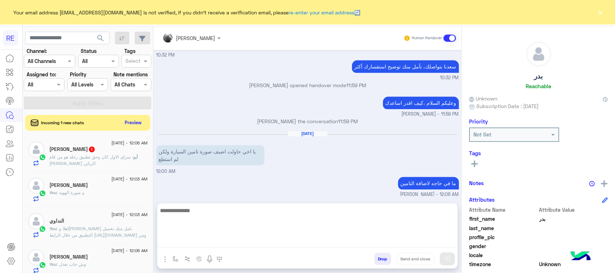
click at [105, 167] on p "أبو : سراي الاول كان وحق تطبيق رحله هو من قام باركاب الزباين" at bounding box center [99, 160] width 98 height 13
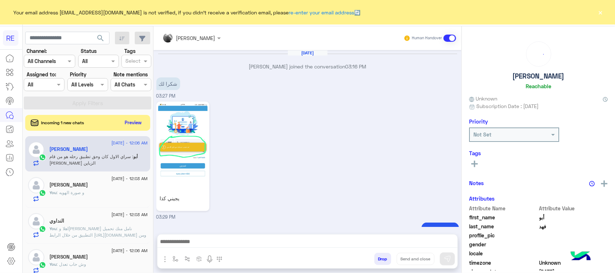
scroll to position [922, 0]
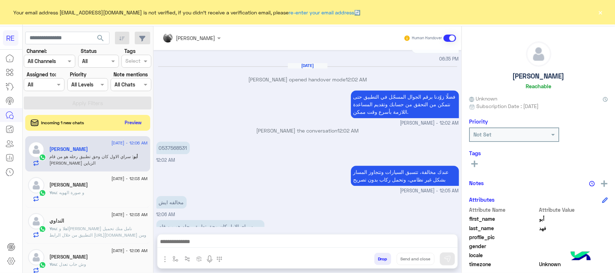
click at [199, 220] on p "سراي الاول كان وحق تطبيق رحله هو من قام باركاب الزباين" at bounding box center [210, 230] width 108 height 20
click at [198, 220] on p "سراي الاول كان وحق تطبيق رحله هو من قام باركاب الزباين" at bounding box center [210, 230] width 108 height 20
click at [195, 220] on p "سراي الاول كان وحق تطبيق رحله هو من قام باركاب الزباين" at bounding box center [210, 230] width 108 height 20
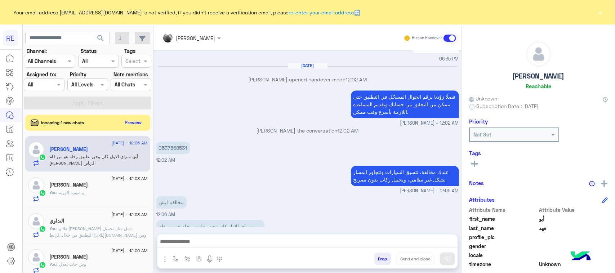
click at [195, 220] on p "سراي الاول كان وحق تطبيق رحله هو من قام باركاب الزباين" at bounding box center [210, 230] width 108 height 20
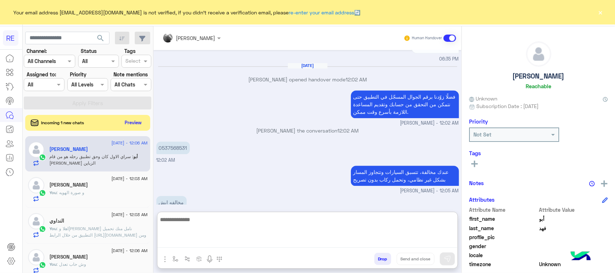
click at [189, 246] on textarea at bounding box center [308, 231] width 300 height 33
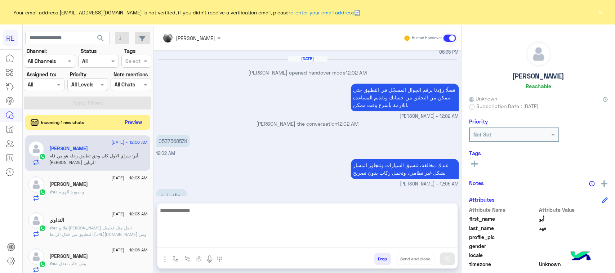
click at [134, 120] on button "Preview" at bounding box center [134, 123] width 22 height 10
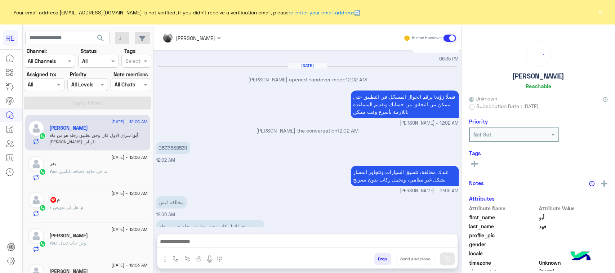
click at [111, 216] on div "م : هل لي تعويض ؟" at bounding box center [99, 210] width 98 height 13
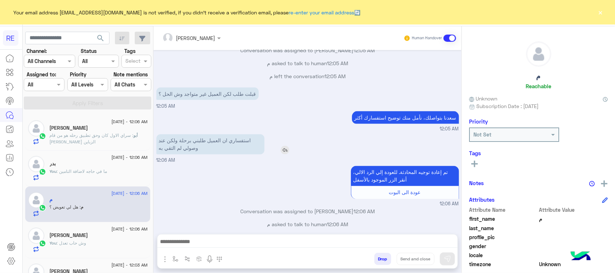
scroll to position [517, 0]
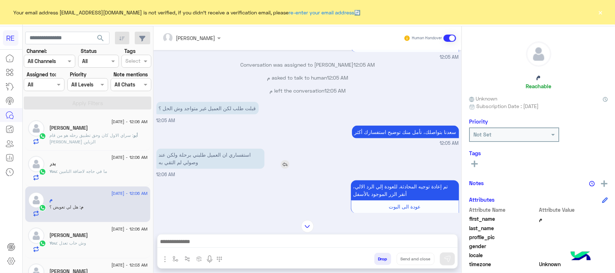
click at [222, 156] on p "استفساري ان العميل طلبني برحلة ولكن عند وصولي لم التقي به" at bounding box center [210, 159] width 108 height 20
click at [224, 144] on small "12:05 AM" at bounding box center [307, 143] width 303 height 7
click at [221, 151] on p "استفساري ان العميل طلبني برحلة ولكن عند وصولي لم التقي به" at bounding box center [210, 159] width 108 height 20
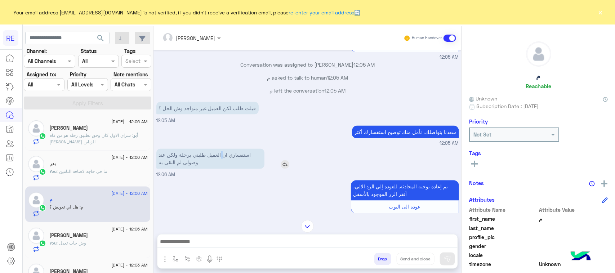
click at [221, 151] on p "استفساري ان العميل طلبني برحلة ولكن عند وصولي لم التقي به" at bounding box center [210, 159] width 108 height 20
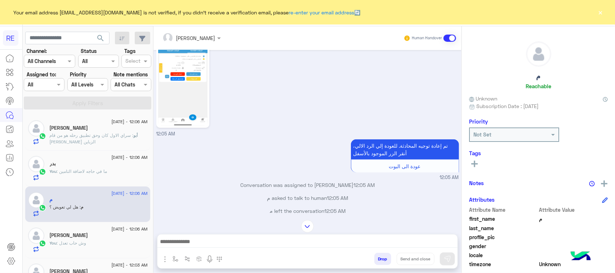
scroll to position [1516, 0]
click at [187, 100] on img at bounding box center [182, 82] width 49 height 88
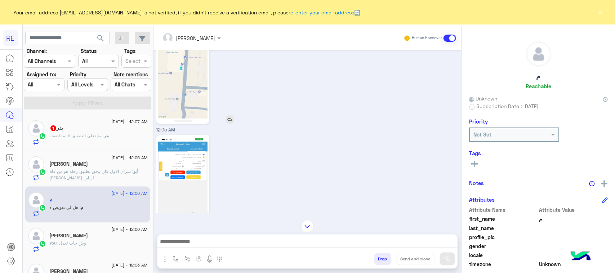
scroll to position [1419, 0]
click at [200, 108] on img at bounding box center [182, 78] width 49 height 88
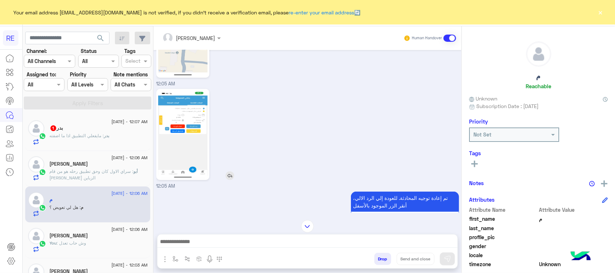
scroll to position [1193, 0]
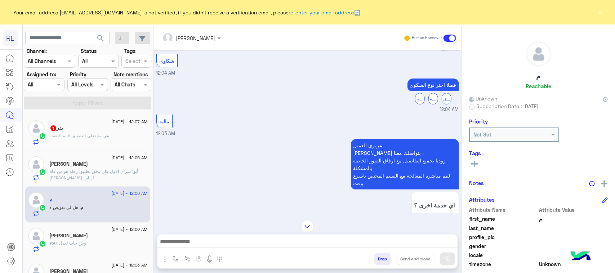
click at [96, 131] on div "بدر 1" at bounding box center [99, 129] width 98 height 8
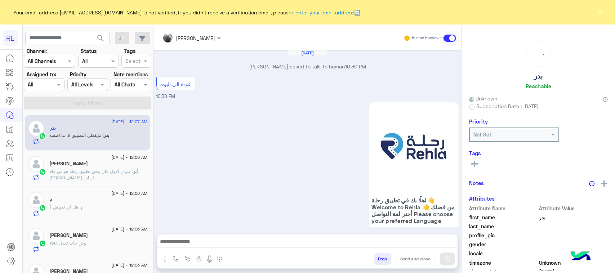
scroll to position [830, 0]
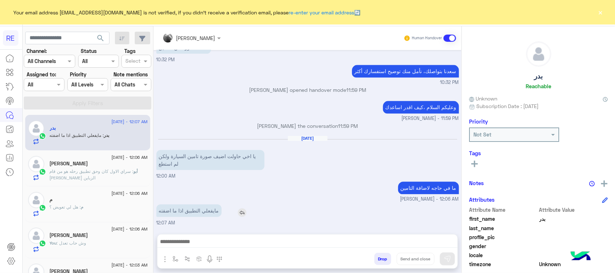
click at [210, 215] on p "مايفعلي التطبيق اذا ما اضفته" at bounding box center [188, 210] width 65 height 13
click at [210, 246] on textarea at bounding box center [308, 242] width 300 height 11
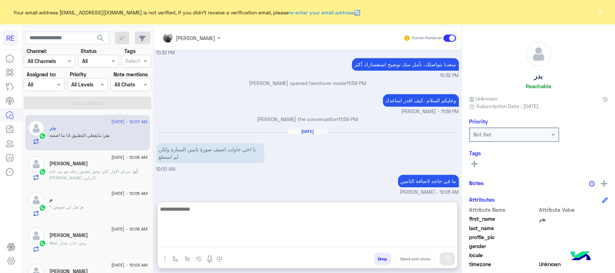
scroll to position [862, 0]
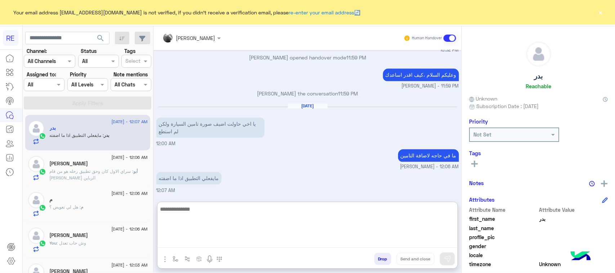
click at [253, 216] on textarea at bounding box center [308, 226] width 300 height 43
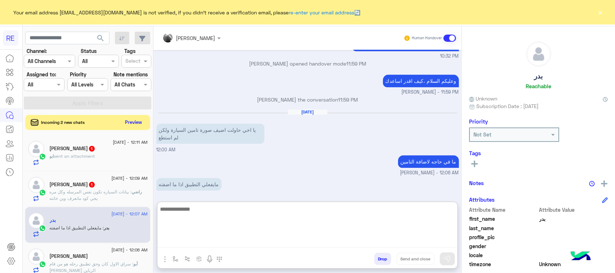
click at [133, 120] on button "Preview" at bounding box center [134, 123] width 22 height 10
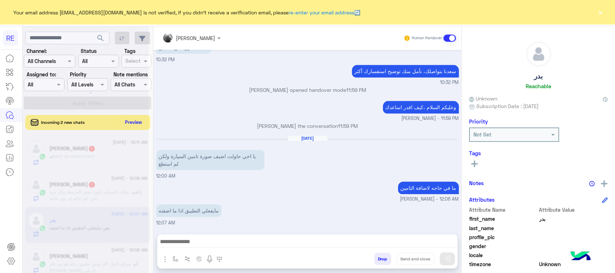
scroll to position [830, 0]
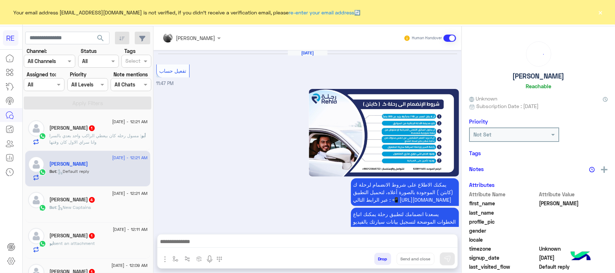
scroll to position [1045, 0]
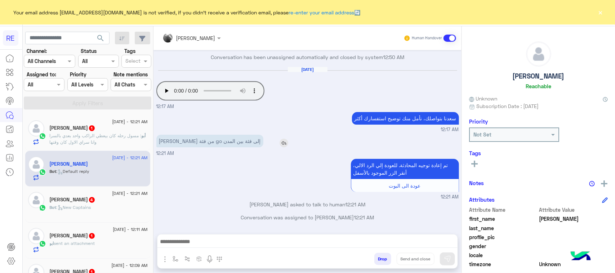
click at [205, 142] on p "‏أبي احول سيارتي من فئة go إلى فئة بين المدن" at bounding box center [209, 141] width 107 height 13
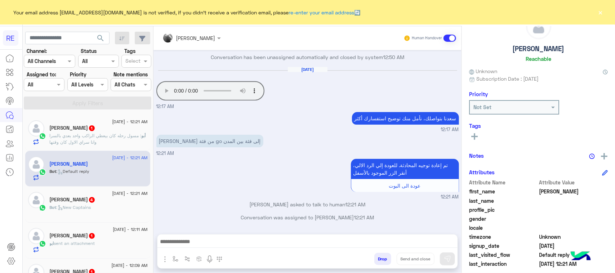
scroll to position [114, 0]
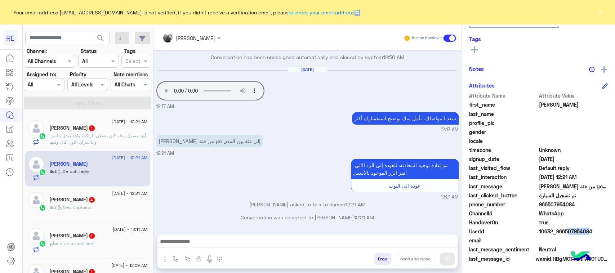
drag, startPoint x: 579, startPoint y: 234, endPoint x: 565, endPoint y: 235, distance: 14.5
click at [565, 235] on div "UserId 10632_966507954084" at bounding box center [538, 232] width 139 height 9
click at [590, 235] on div "UserId 10632_966507954084" at bounding box center [538, 232] width 139 height 9
drag, startPoint x: 593, startPoint y: 231, endPoint x: 570, endPoint y: 234, distance: 23.5
click at [566, 235] on span "10632_966507954084" at bounding box center [574, 232] width 69 height 8
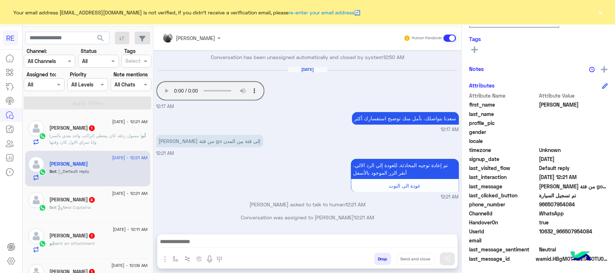
drag, startPoint x: 574, startPoint y: 231, endPoint x: 561, endPoint y: 234, distance: 12.8
click at [561, 234] on span "10632_966507954084" at bounding box center [574, 232] width 69 height 8
drag, startPoint x: 563, startPoint y: 232, endPoint x: 596, endPoint y: 228, distance: 32.6
click at [596, 228] on span "10632_966507954084" at bounding box center [574, 232] width 69 height 8
drag, startPoint x: 570, startPoint y: 236, endPoint x: 565, endPoint y: 248, distance: 12.3
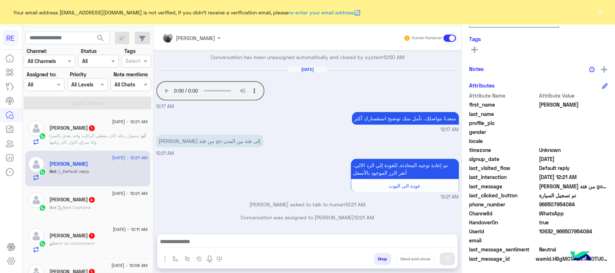
click at [565, 248] on span "Neutral" at bounding box center [574, 250] width 69 height 8
drag, startPoint x: 565, startPoint y: 231, endPoint x: 591, endPoint y: 231, distance: 26.3
click at [591, 231] on span "10632_966507954084" at bounding box center [574, 232] width 69 height 8
copy span "507954084"
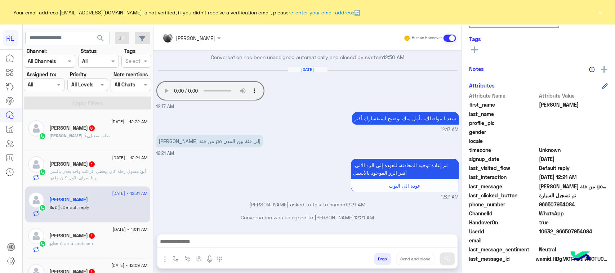
click at [334, 239] on textarea at bounding box center [308, 242] width 300 height 11
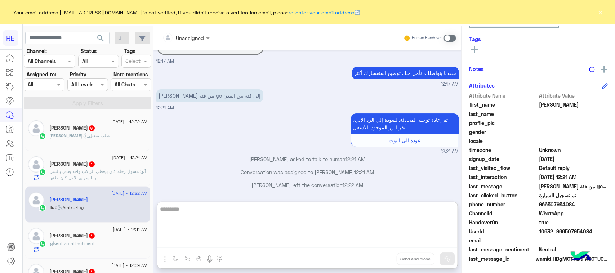
scroll to position [1194, 0]
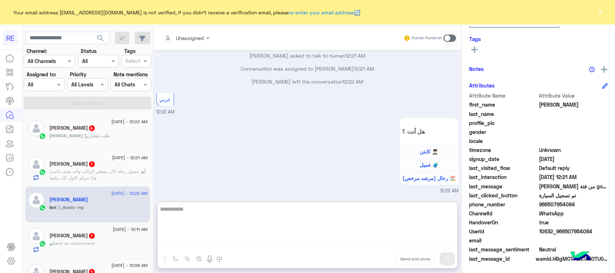
type textarea "**********"
click at [452, 38] on span at bounding box center [450, 38] width 13 height 7
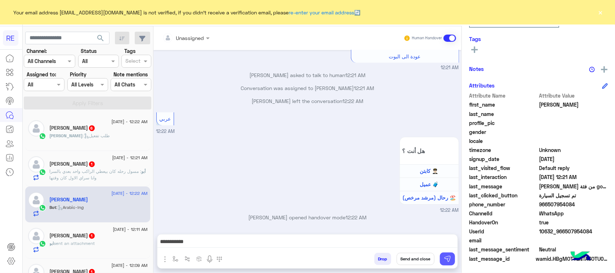
click at [451, 260] on img at bounding box center [447, 259] width 7 height 7
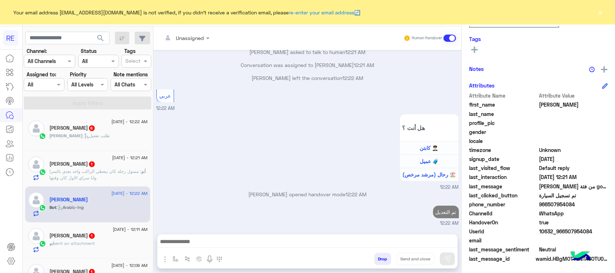
click at [99, 125] on div "مبارك الغامدي 6" at bounding box center [99, 129] width 98 height 8
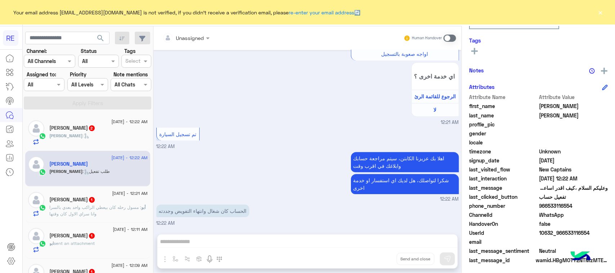
scroll to position [114, 0]
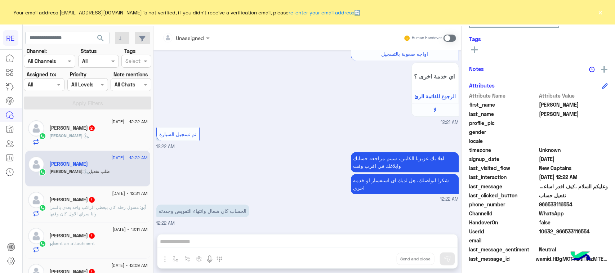
click at [189, 210] on p "الحساب كان شغال وانتهاء التفويض وجددته" at bounding box center [202, 211] width 93 height 13
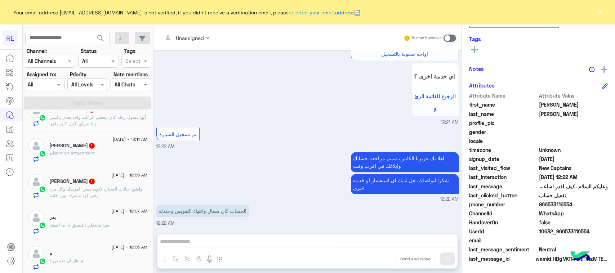
scroll to position [89, 0]
click at [84, 150] on div "ابو ايلان 1" at bounding box center [99, 147] width 98 height 8
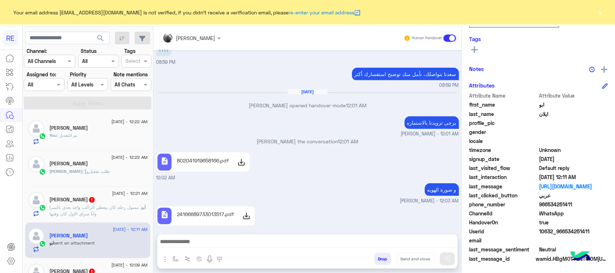
click at [245, 115] on div "يرجى تزويدنا بالاستماره مروه احمد - 12:01 AM" at bounding box center [307, 126] width 303 height 23
click at [51, 37] on input "text" at bounding box center [67, 38] width 84 height 13
paste input "*********"
type input "*********"
click at [103, 39] on span "search" at bounding box center [100, 38] width 9 height 9
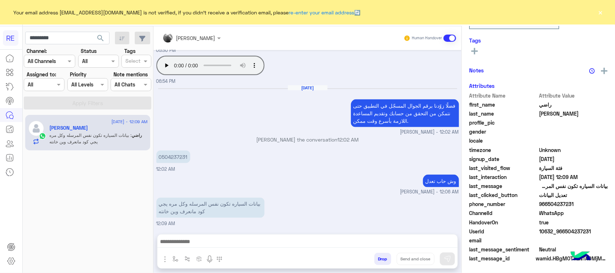
scroll to position [114, 0]
click at [247, 244] on textarea at bounding box center [308, 242] width 300 height 11
click at [255, 165] on div "0504237231 12:02 AM" at bounding box center [307, 161] width 303 height 24
click at [186, 243] on textarea at bounding box center [308, 242] width 300 height 11
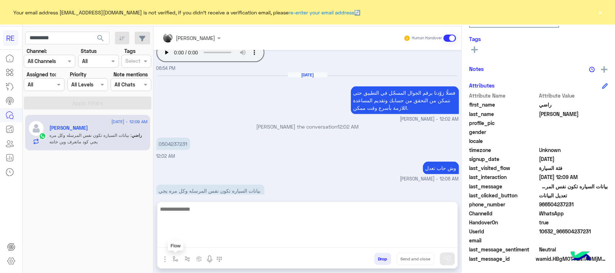
click at [178, 255] on button "button" at bounding box center [176, 259] width 12 height 12
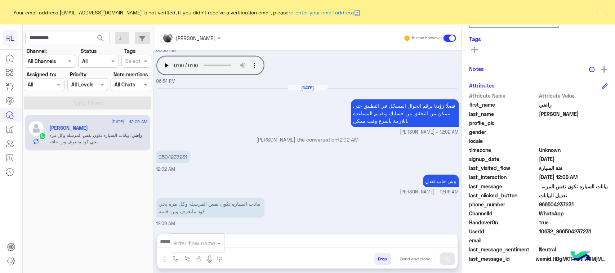
click at [177, 242] on input "text" at bounding box center [189, 243] width 30 height 8
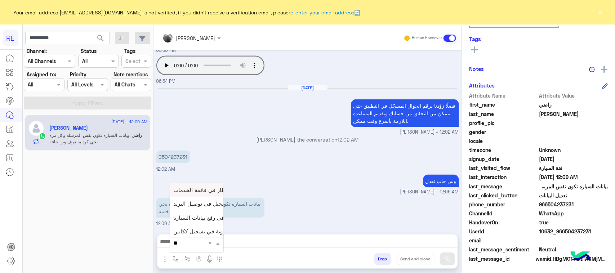
type input "***"
click at [186, 227] on span "فيديو تسجيل سيارة" at bounding box center [196, 230] width 44 height 6
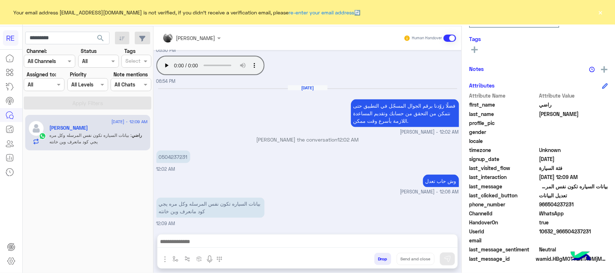
type textarea "**********"
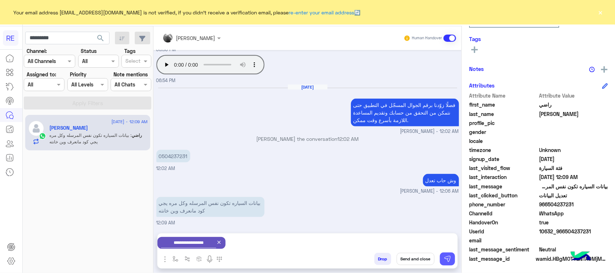
click at [447, 263] on button at bounding box center [447, 259] width 15 height 13
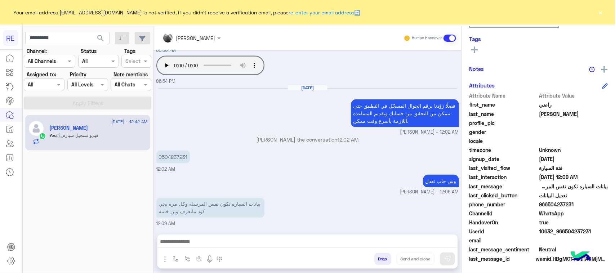
scroll to position [543, 0]
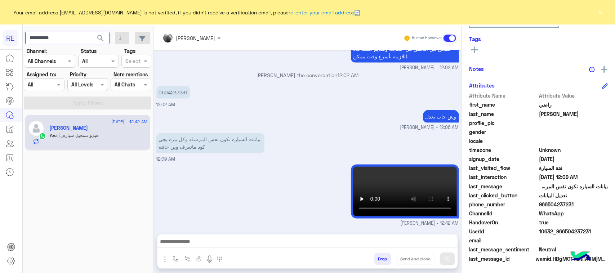
click at [43, 44] on input "*********" at bounding box center [67, 38] width 84 height 13
click at [96, 42] on span "search" at bounding box center [100, 38] width 9 height 9
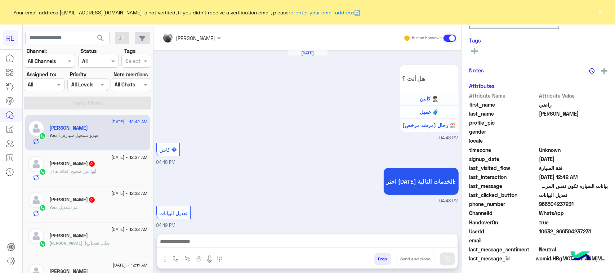
scroll to position [518, 0]
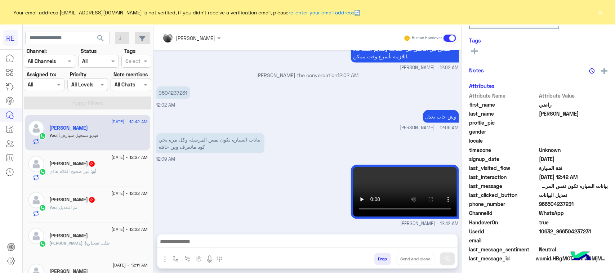
click at [85, 181] on div "أبو : غير صحيح الكلام هاذى" at bounding box center [99, 174] width 98 height 13
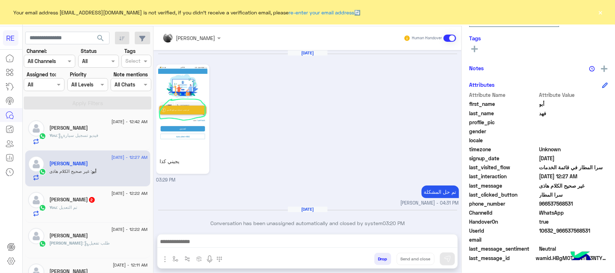
scroll to position [114, 0]
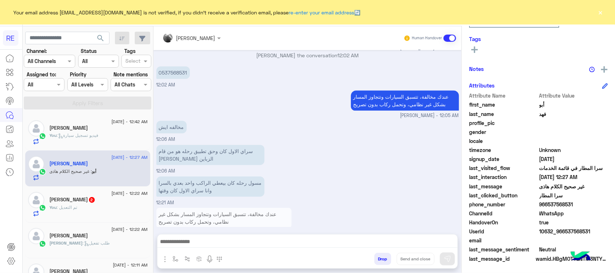
click at [134, 213] on div "You : تم التعديل" at bounding box center [99, 210] width 98 height 13
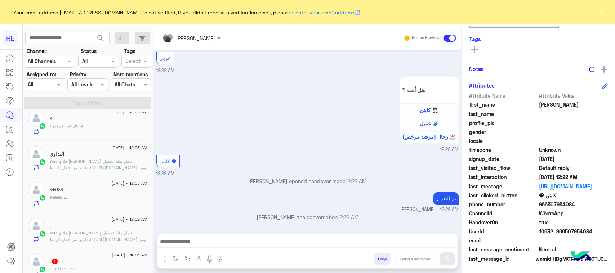
scroll to position [270, 0]
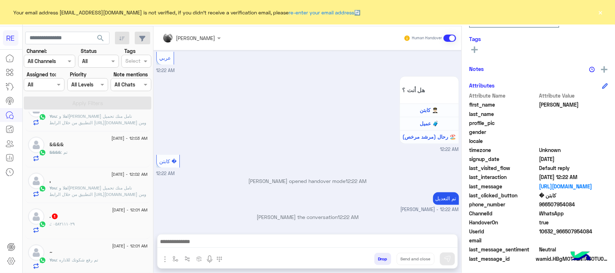
click at [106, 224] on div ". : ٠٥٨٢١١١٠٢٩" at bounding box center [99, 227] width 98 height 13
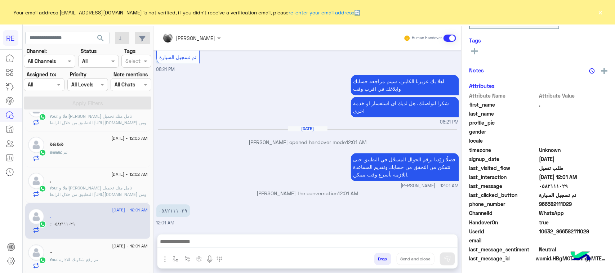
scroll to position [114, 0]
drag, startPoint x: 597, startPoint y: 233, endPoint x: 563, endPoint y: 233, distance: 33.9
click at [563, 233] on span "10632_966582111029" at bounding box center [574, 232] width 69 height 8
copy span "582111029"
drag, startPoint x: 333, startPoint y: 229, endPoint x: 334, endPoint y: 236, distance: 6.9
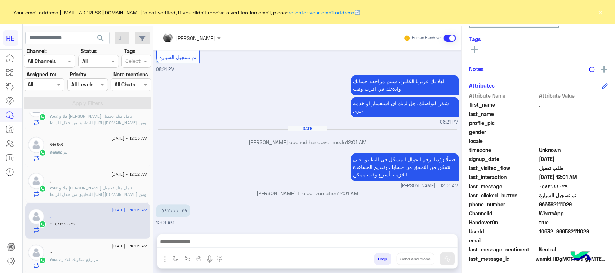
click at [334, 233] on div "مروه احمد Human Handover Sep 11, 2025 الملاحظات والشكاوى 08:19 PM اختيار أي: 08…" at bounding box center [308, 151] width 308 height 250
click at [334, 239] on textarea at bounding box center [308, 242] width 300 height 11
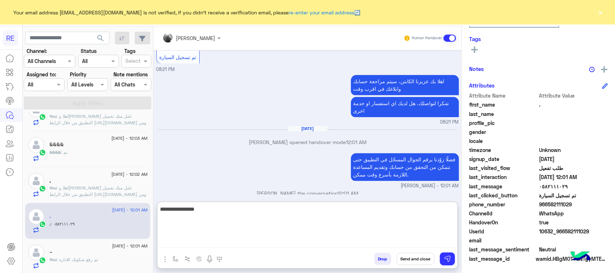
type textarea "**********"
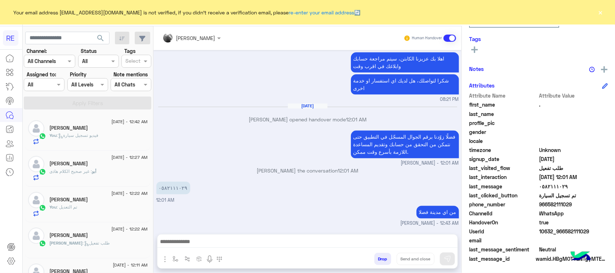
scroll to position [875, 0]
